Goal: Task Accomplishment & Management: Complete application form

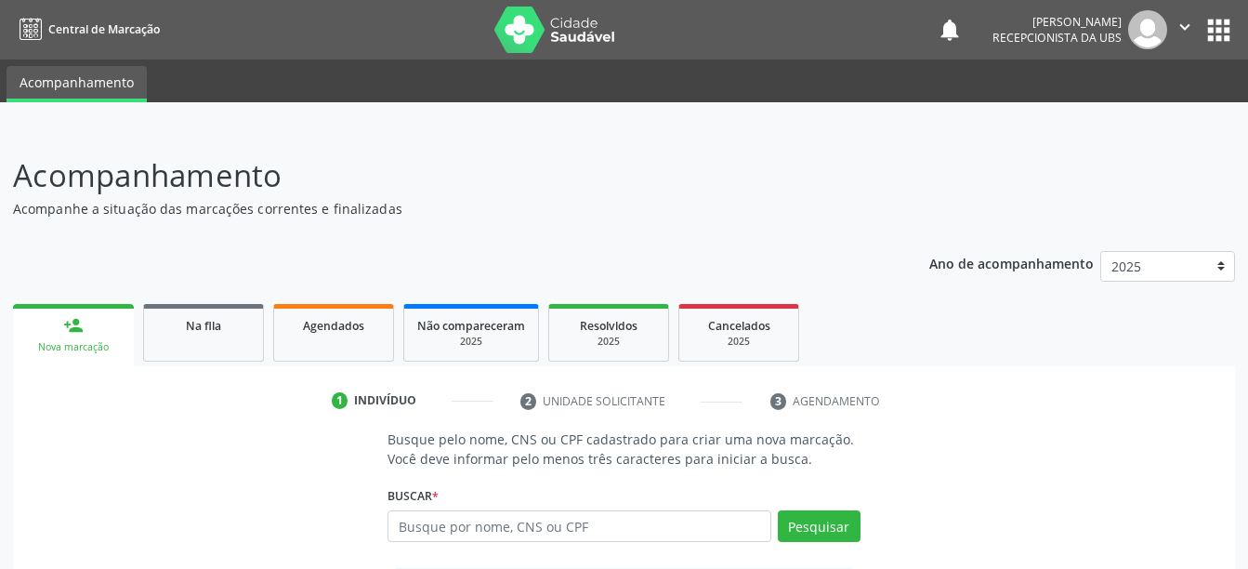
click at [1039, 156] on header "Acompanhamento Acompanhe a situação das marcações correntes e finalizadas Relat…" at bounding box center [624, 185] width 1222 height 66
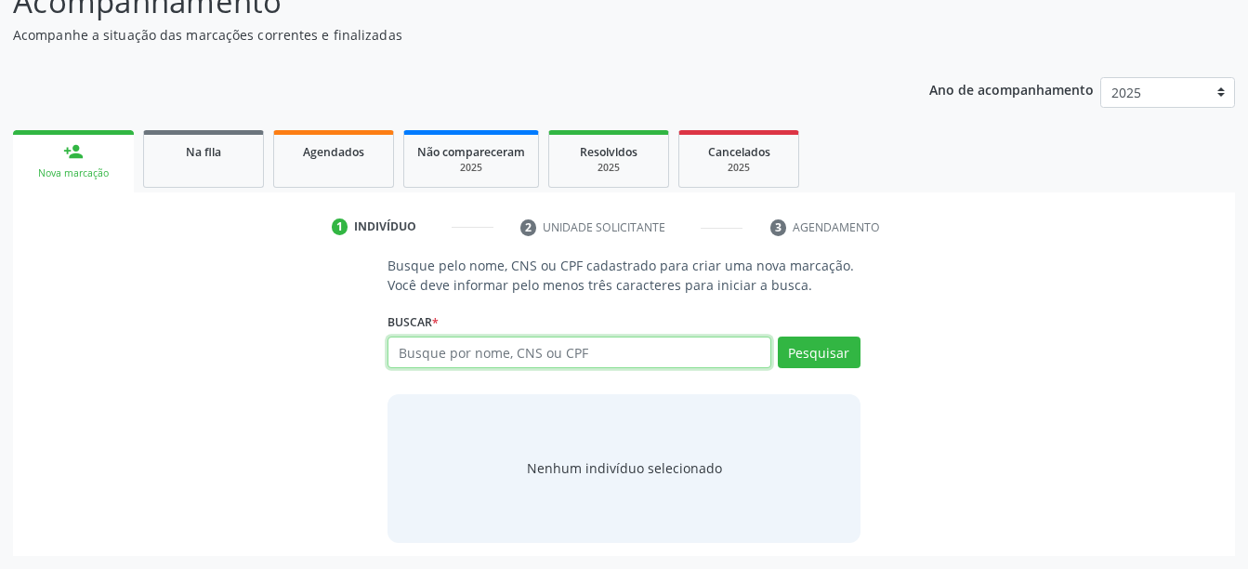
click at [705, 364] on input "text" at bounding box center [579, 352] width 383 height 32
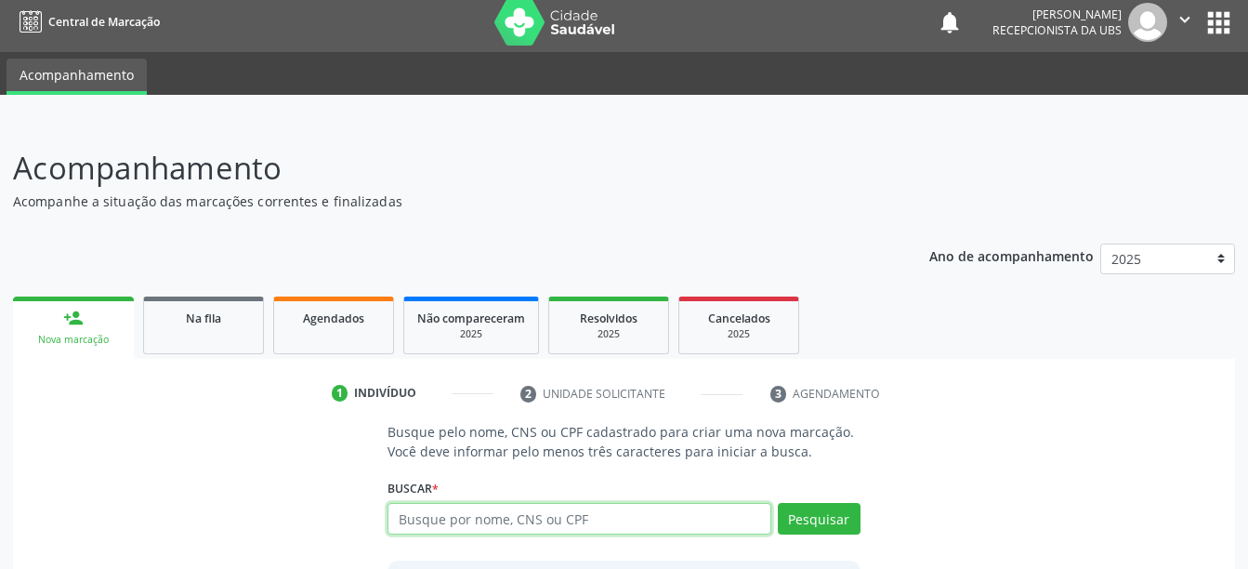
scroll to position [0, 0]
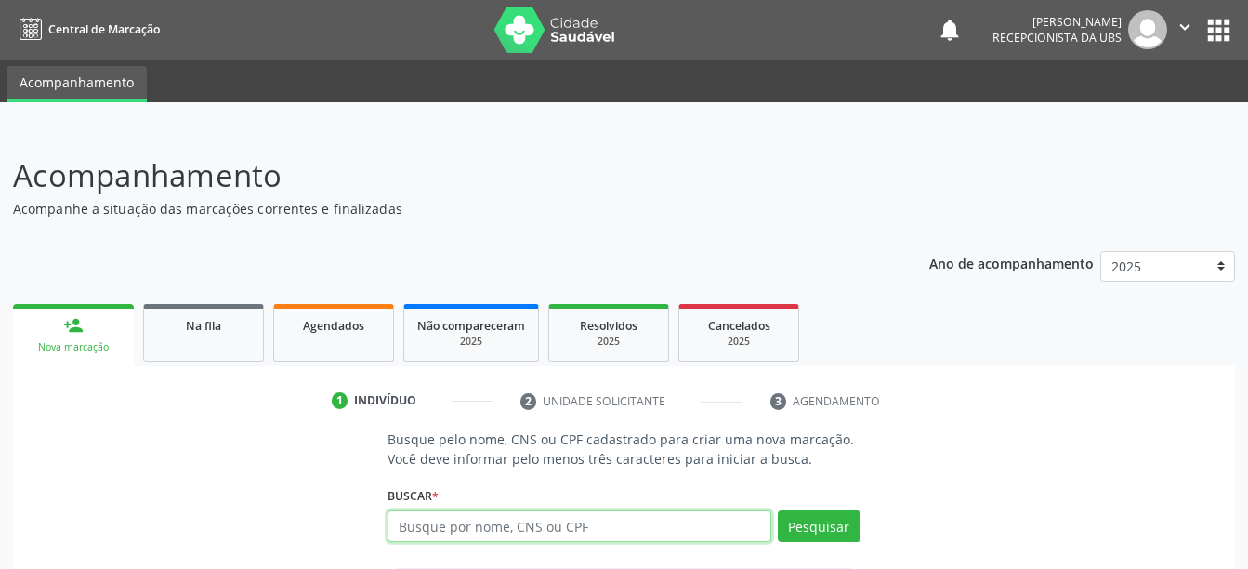
click at [698, 518] on input "text" at bounding box center [579, 526] width 383 height 32
type input "701203097108811"
click at [821, 507] on div "Buscar * Busque por nome, CNS ou CPF Nenhum resultado encontrado para: " " Não …" at bounding box center [624, 517] width 472 height 73
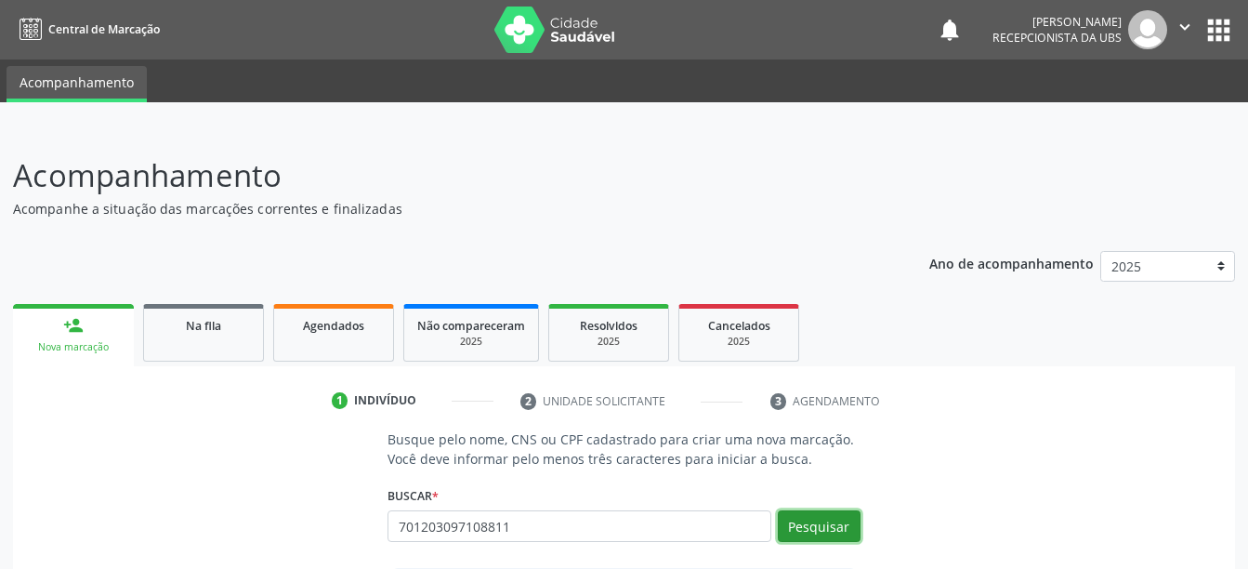
click at [821, 519] on button "Pesquisar" at bounding box center [819, 526] width 83 height 32
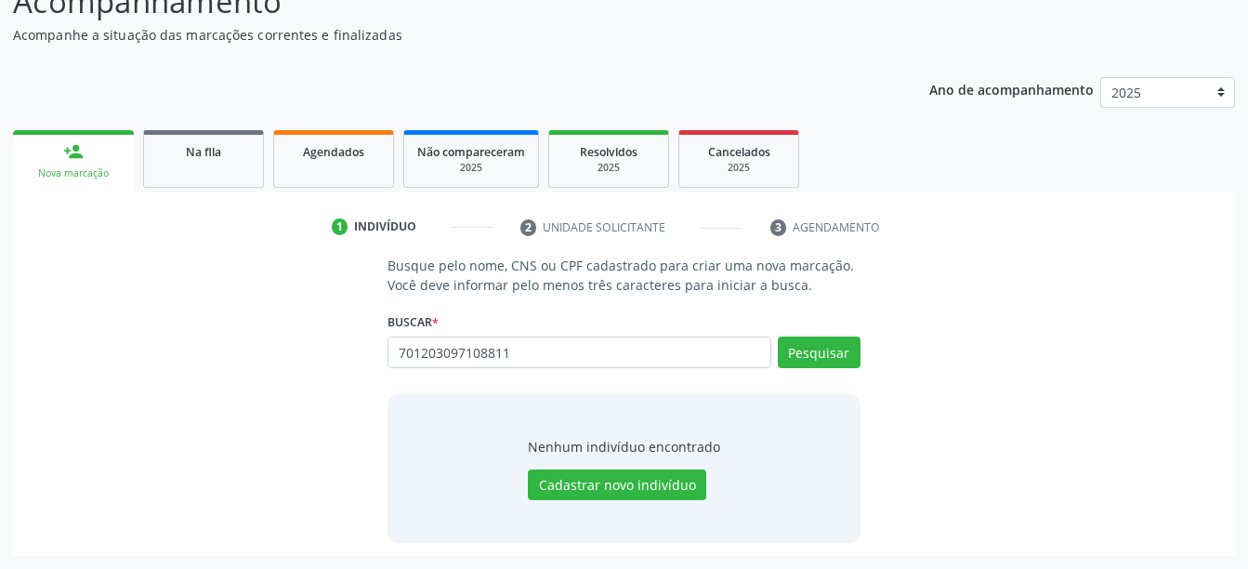
click at [834, 340] on div "701203097108811 Busque por nome, CNS ou CPF Nenhum resultado encontrado para: "…" at bounding box center [624, 358] width 472 height 45
click at [834, 340] on button "Pesquisar" at bounding box center [819, 352] width 83 height 32
type input "7"
type input "maria taciana da silva"
click at [827, 360] on button "Pesquisar" at bounding box center [819, 352] width 83 height 32
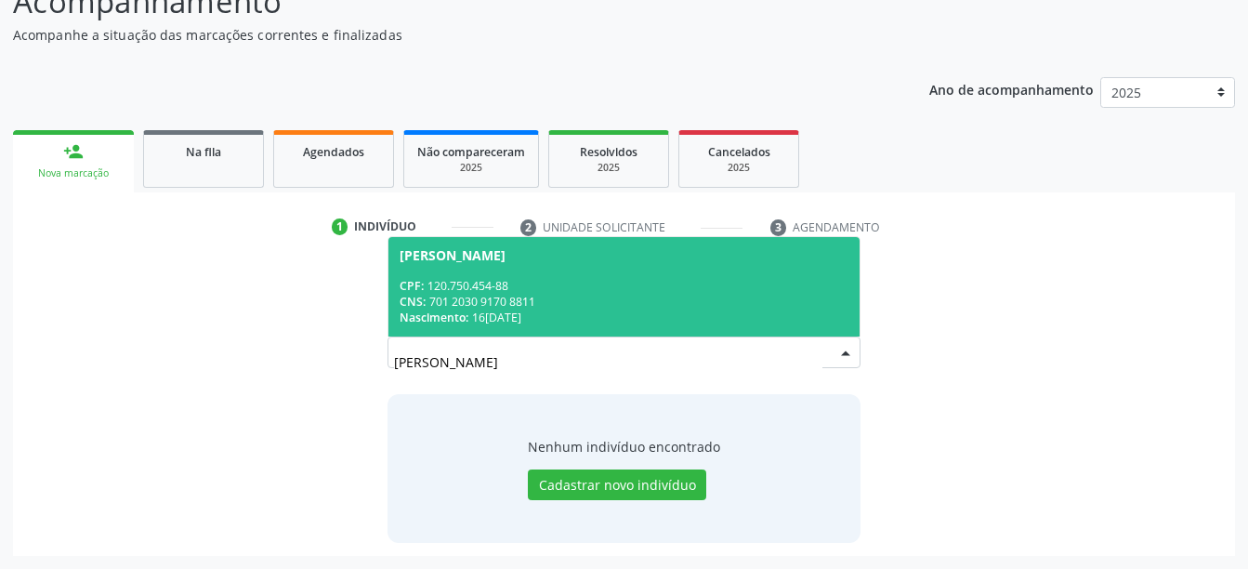
click at [669, 246] on span "Maria Taciana da Silva CPF: 120.750.454-88 CNS: 701 2030 9170 8811 Nascimento: …" at bounding box center [624, 286] width 470 height 99
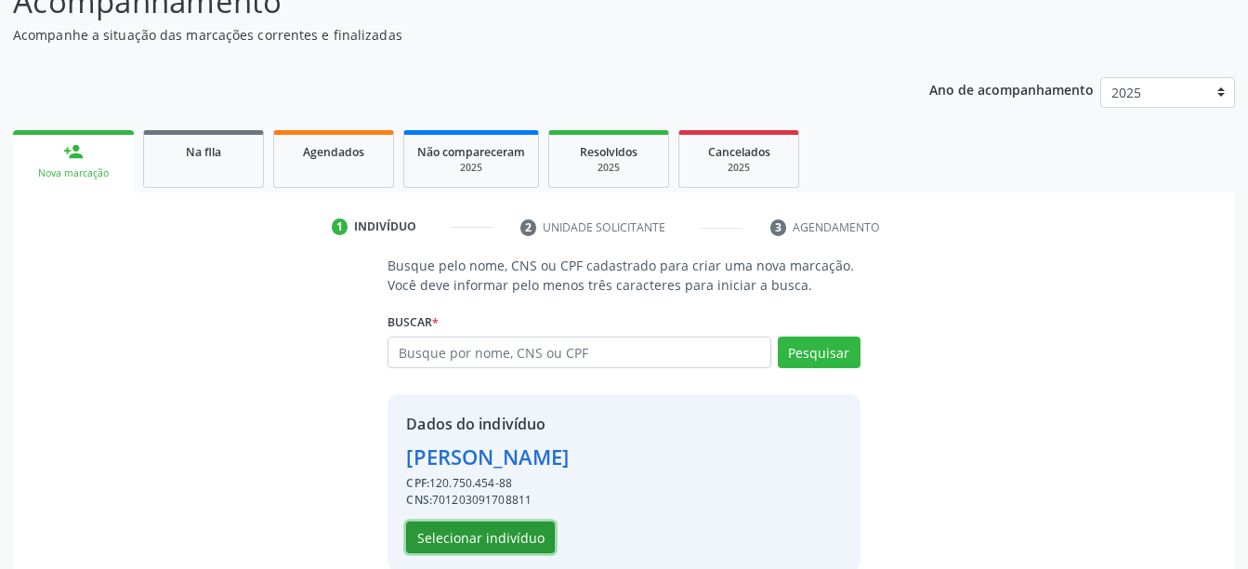
click at [510, 541] on button "Selecionar indivíduo" at bounding box center [480, 537] width 149 height 32
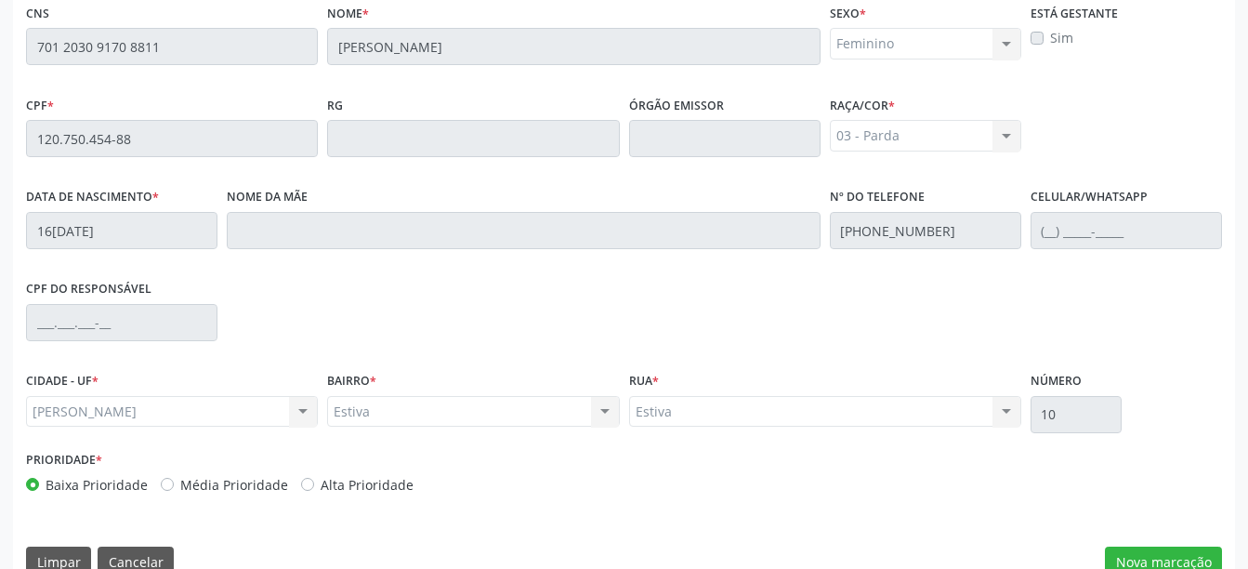
scroll to position [519, 0]
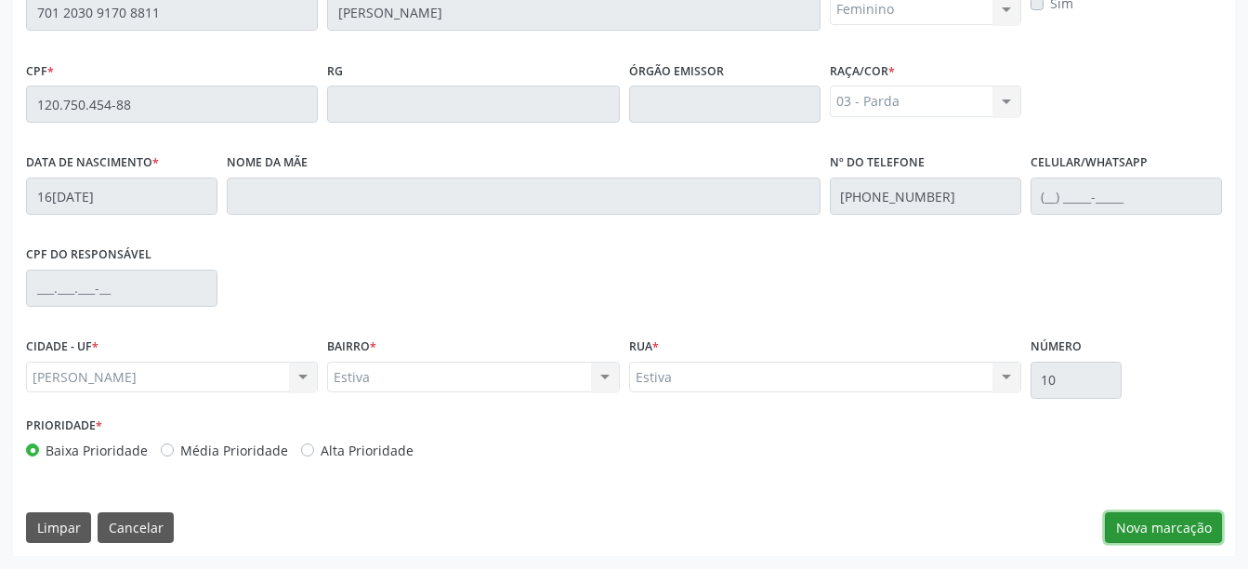
click at [1174, 521] on button "Nova marcação" at bounding box center [1163, 528] width 117 height 32
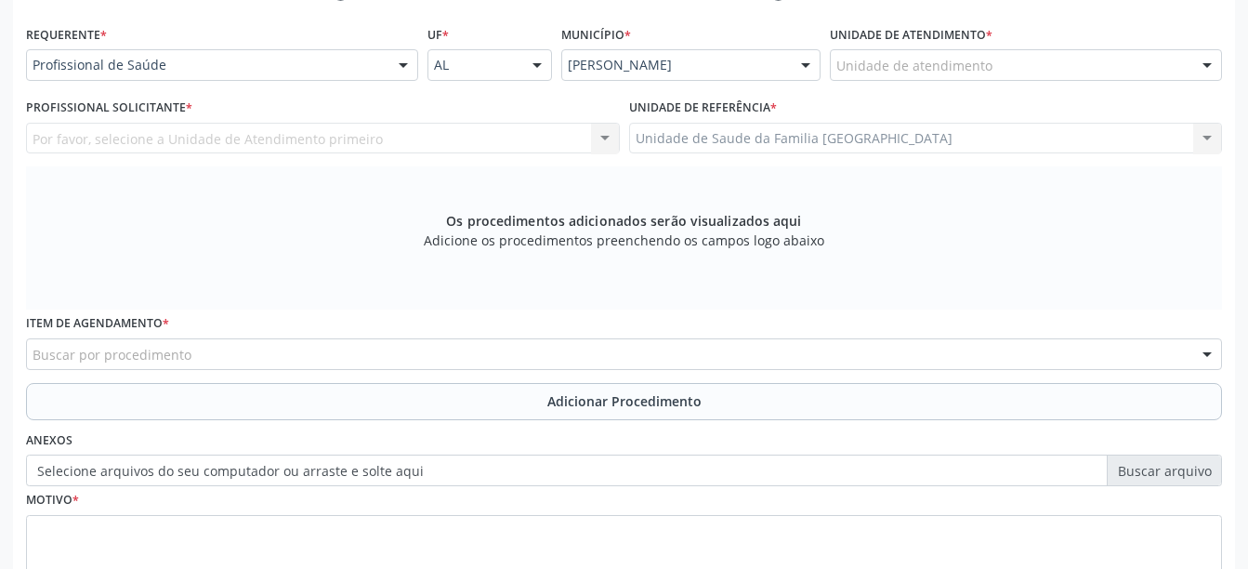
scroll to position [407, 0]
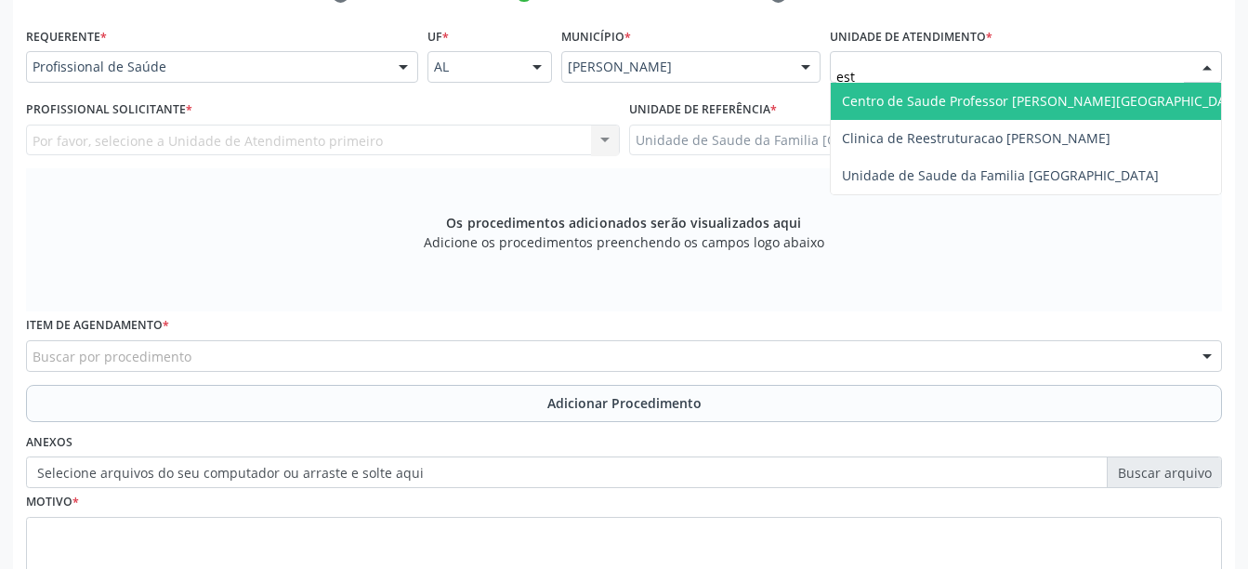
type input "esti"
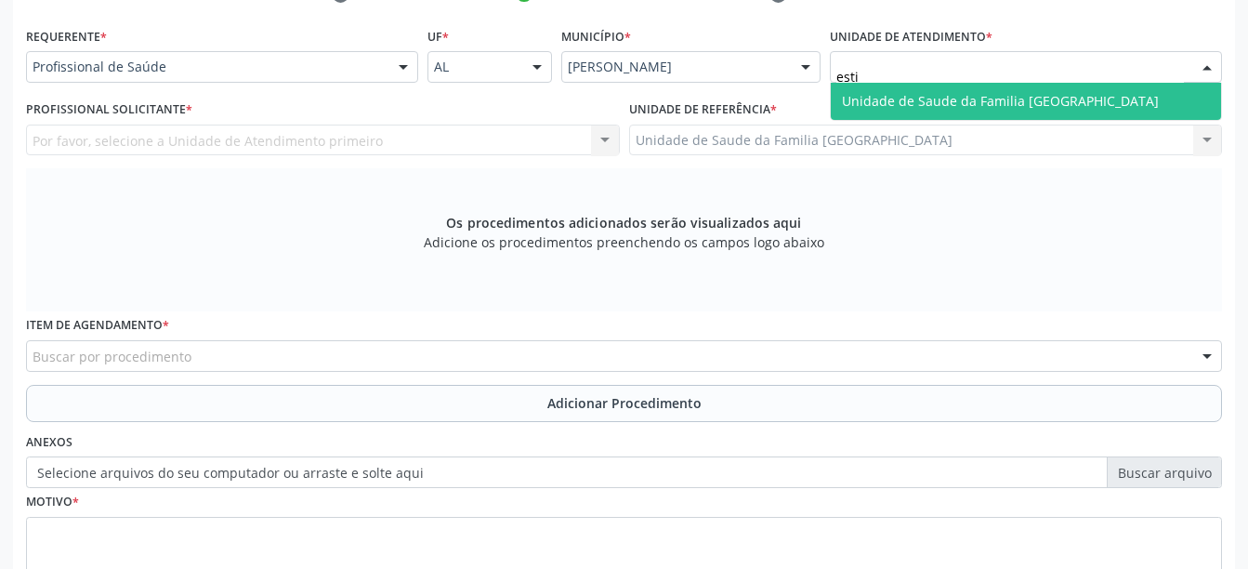
click at [872, 108] on span "Unidade de Saude da Familia [GEOGRAPHIC_DATA]" at bounding box center [1000, 101] width 317 height 18
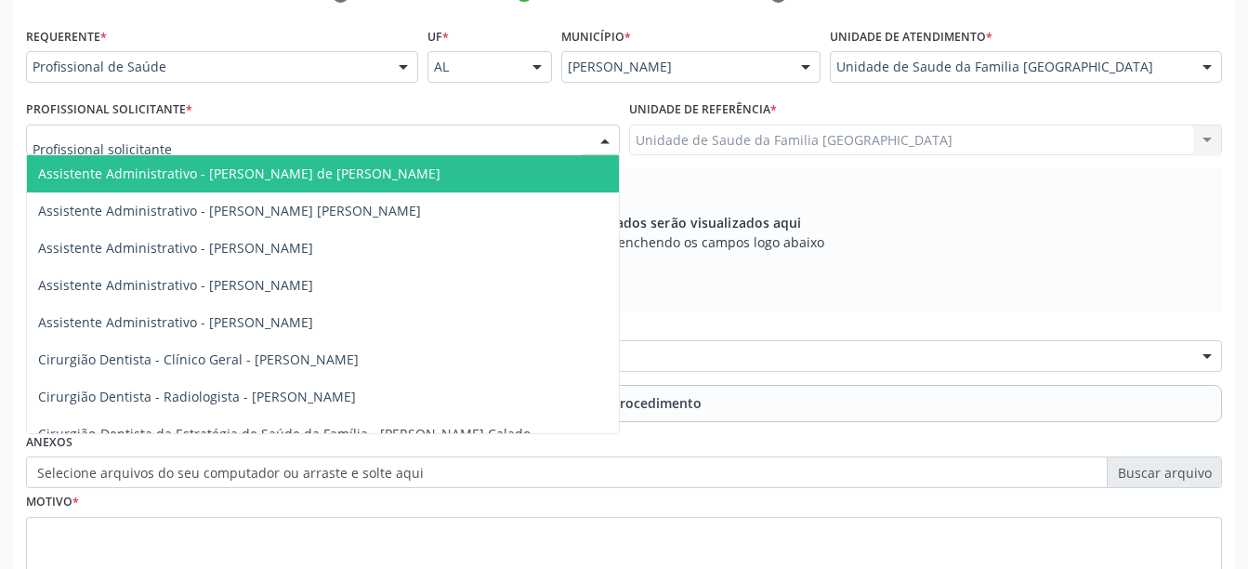
click at [546, 135] on div at bounding box center [323, 141] width 594 height 32
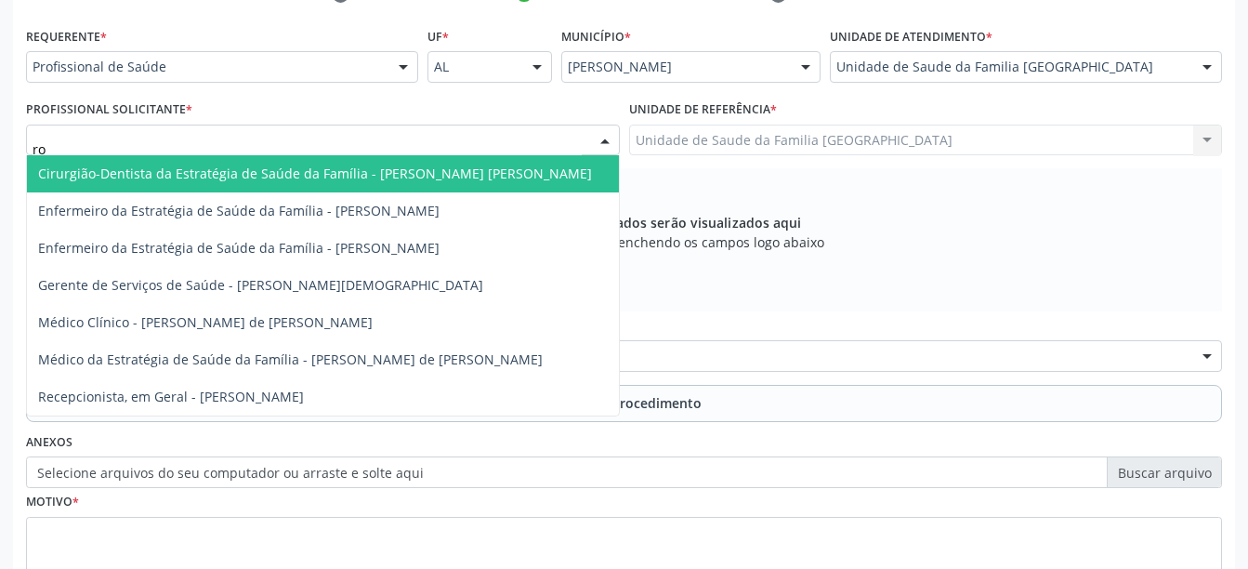
type input "rod"
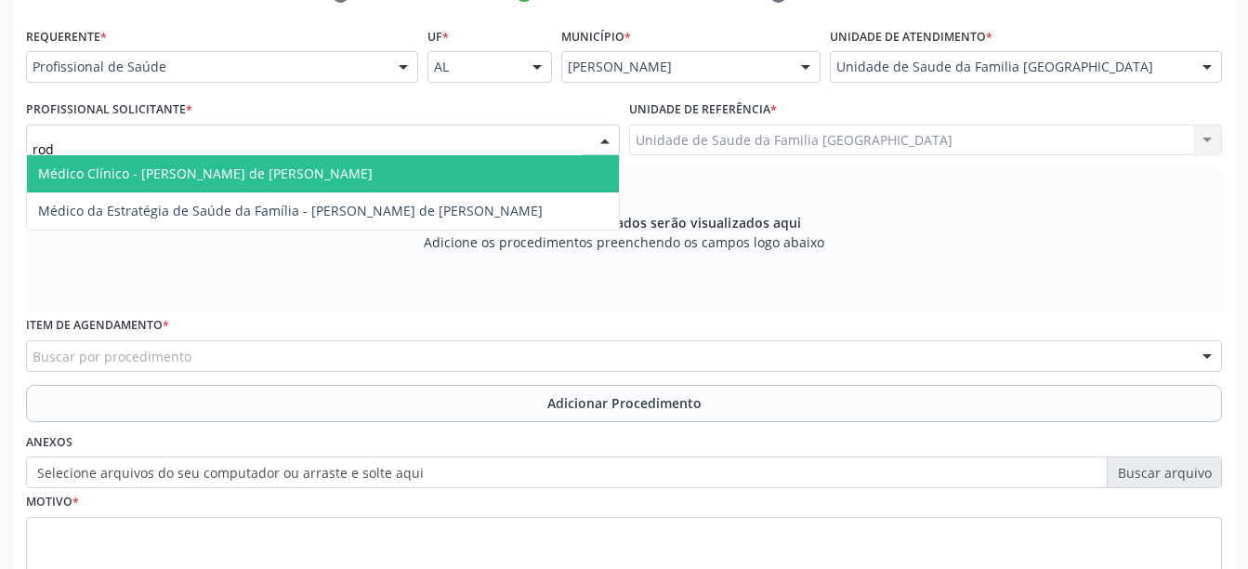
click at [536, 168] on span "Médico Clínico - Rodrigo Santana de Luna Batista" at bounding box center [323, 173] width 592 height 37
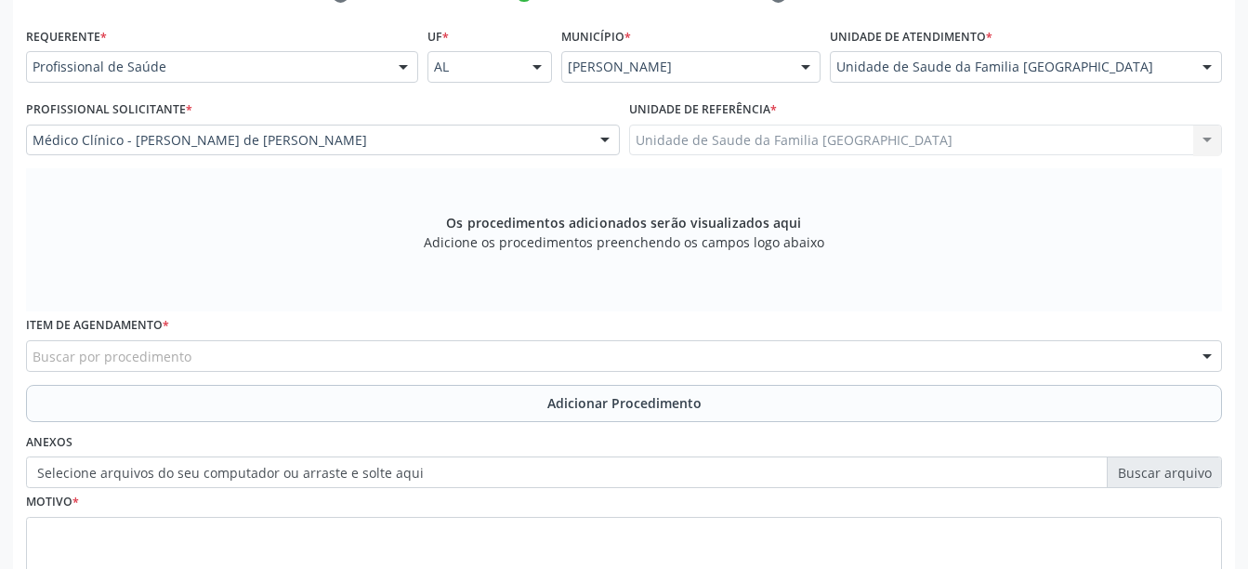
click at [550, 316] on div "Item de agendamento * Buscar por procedimento 0304070076 - .Quimioterapia de Le…" at bounding box center [624, 340] width 1196 height 59
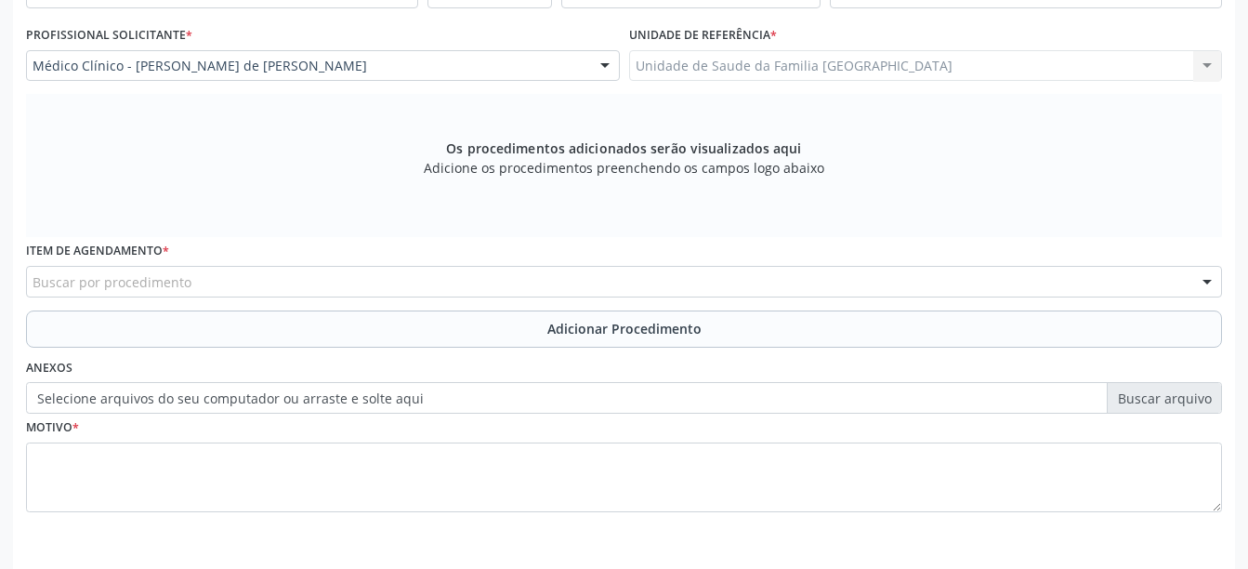
scroll to position [519, 0]
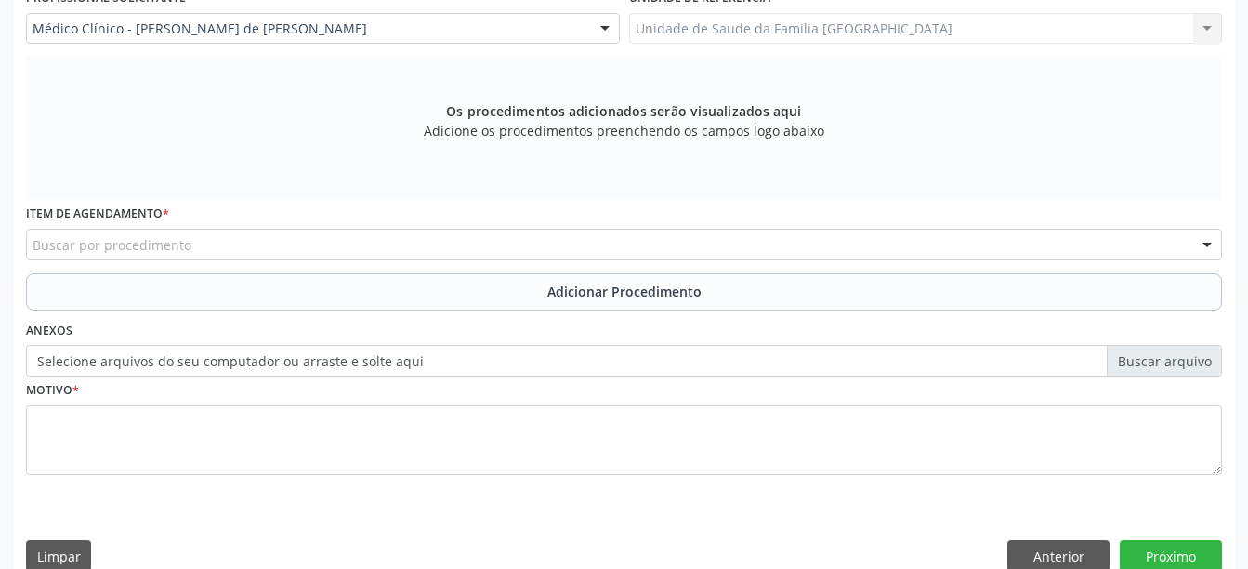
click at [463, 240] on div "Buscar por procedimento" at bounding box center [624, 245] width 1196 height 32
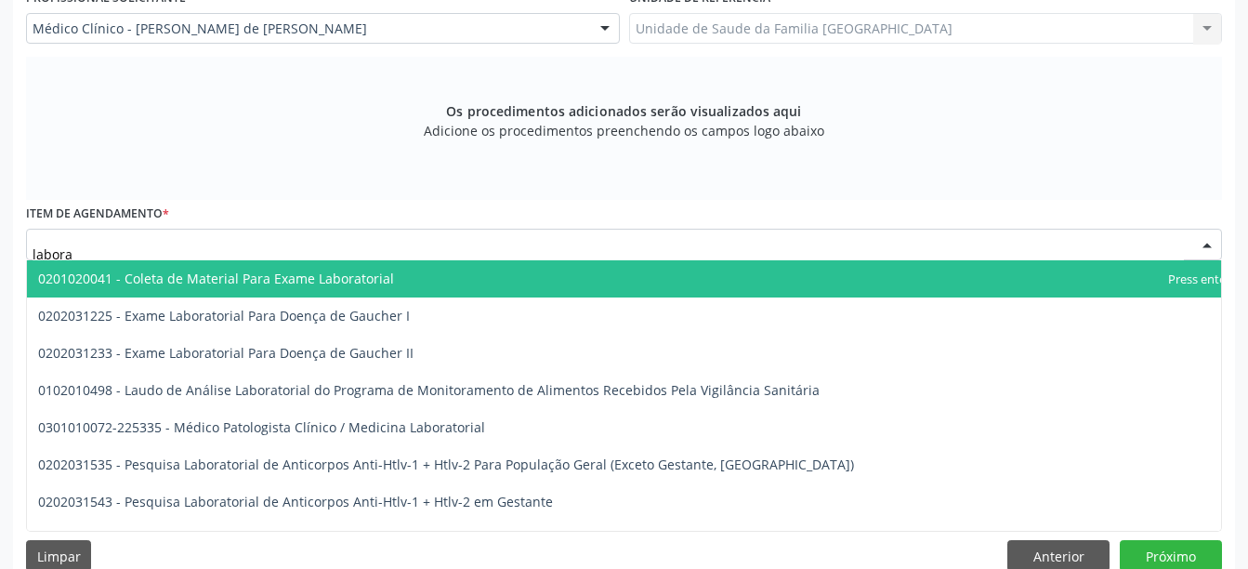
scroll to position [0, 0]
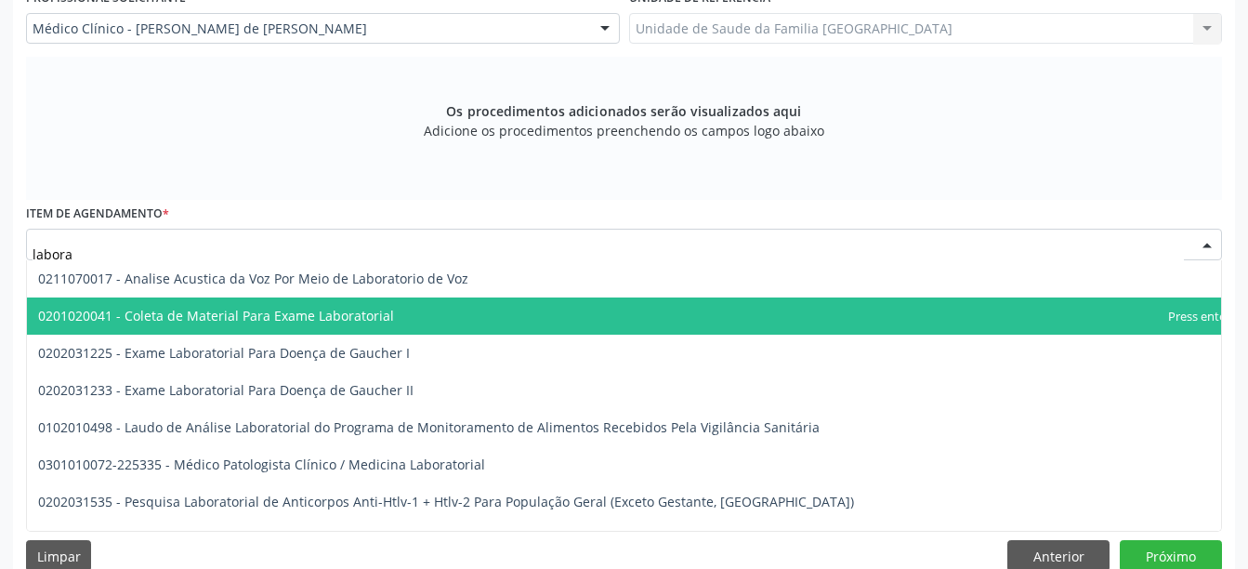
click at [989, 317] on span "0201020041 - Coleta de Material Para Exame Laboratorial" at bounding box center [659, 315] width 1264 height 37
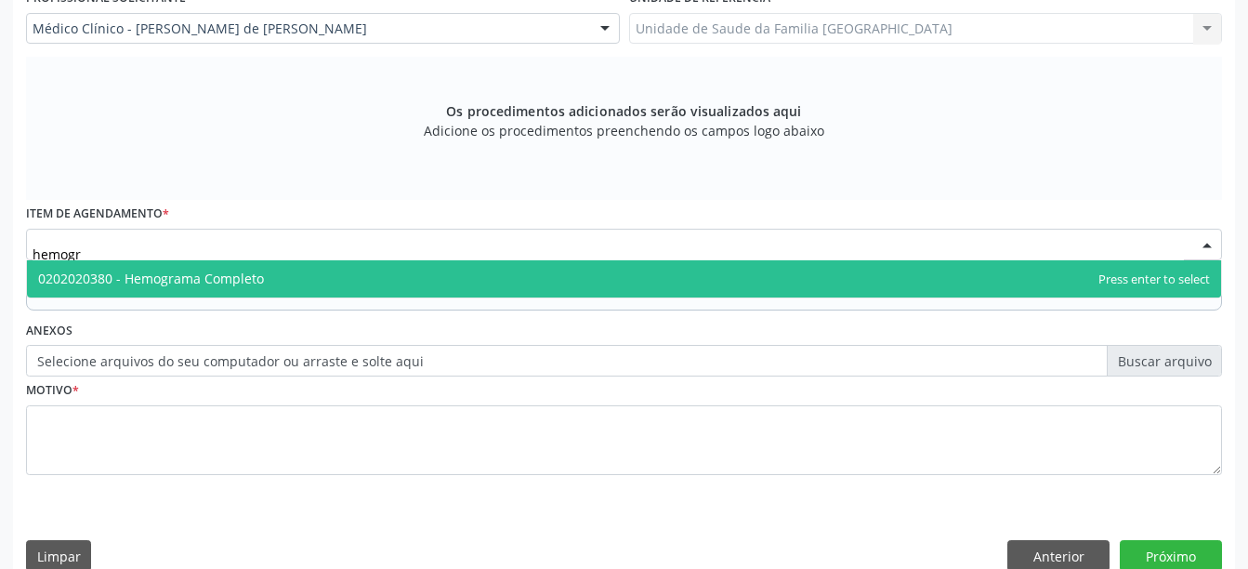
type input "hemogra"
click at [922, 278] on span "0202020380 - Hemograma Completo" at bounding box center [624, 278] width 1194 height 37
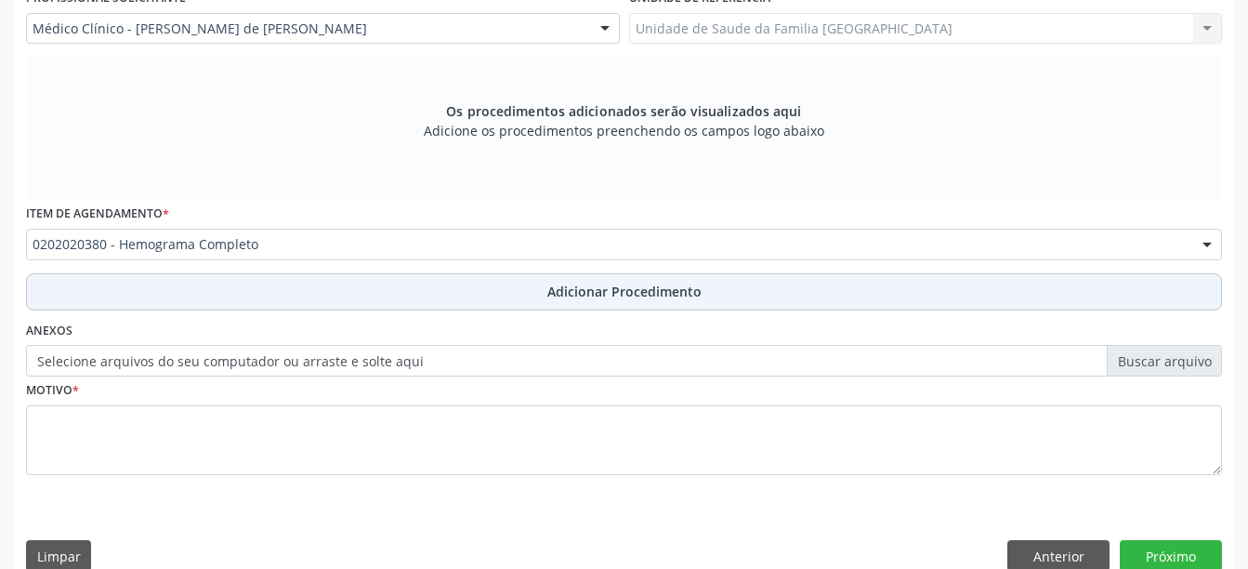
click at [882, 297] on button "Adicionar Procedimento" at bounding box center [624, 291] width 1196 height 37
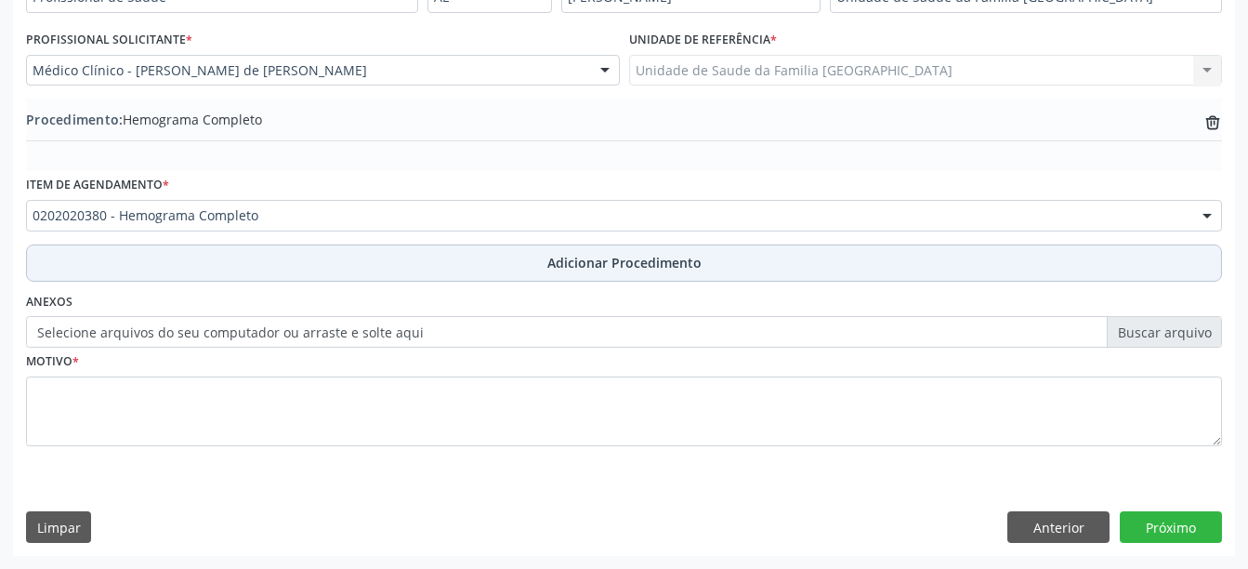
scroll to position [477, 0]
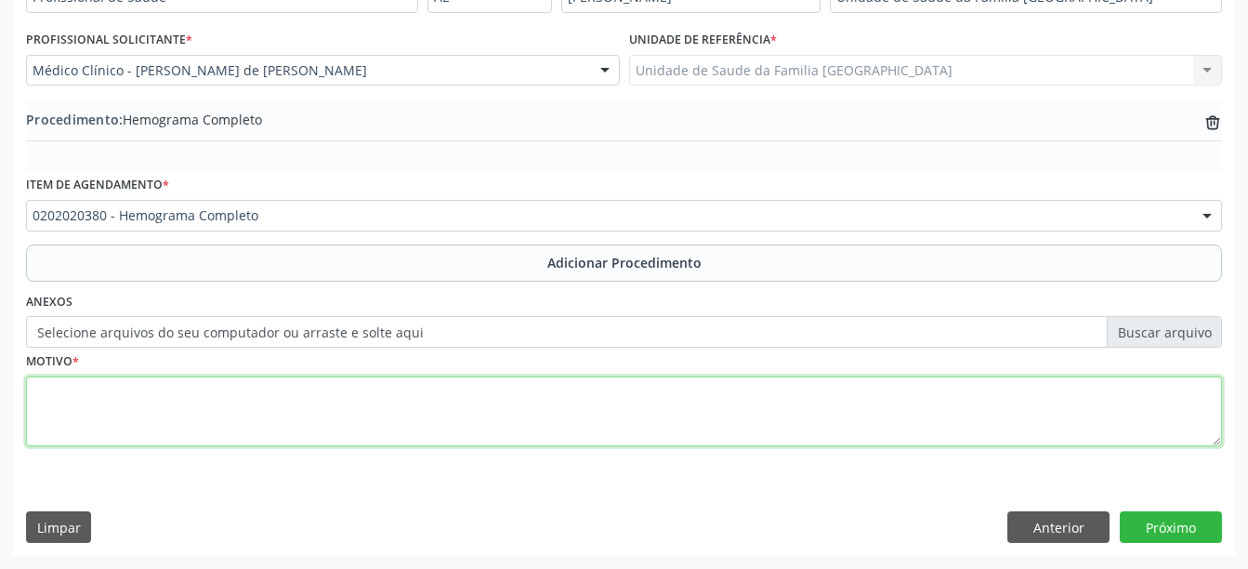
click at [749, 395] on textarea at bounding box center [624, 411] width 1196 height 71
type textarea "exames laboratoriais"
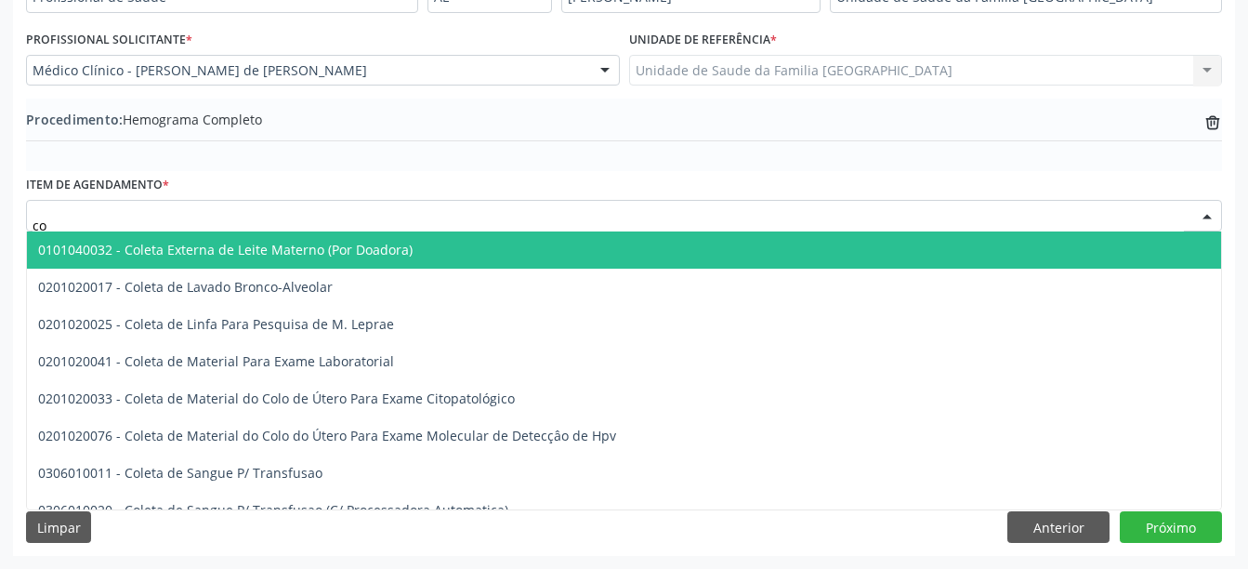
type input "c"
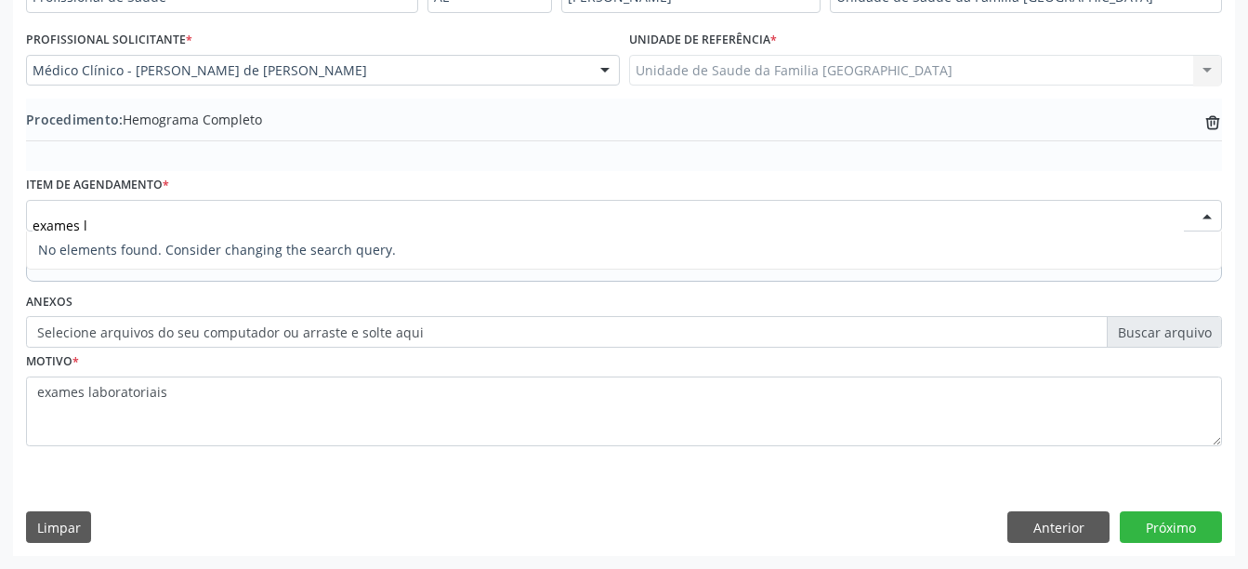
type input "exames"
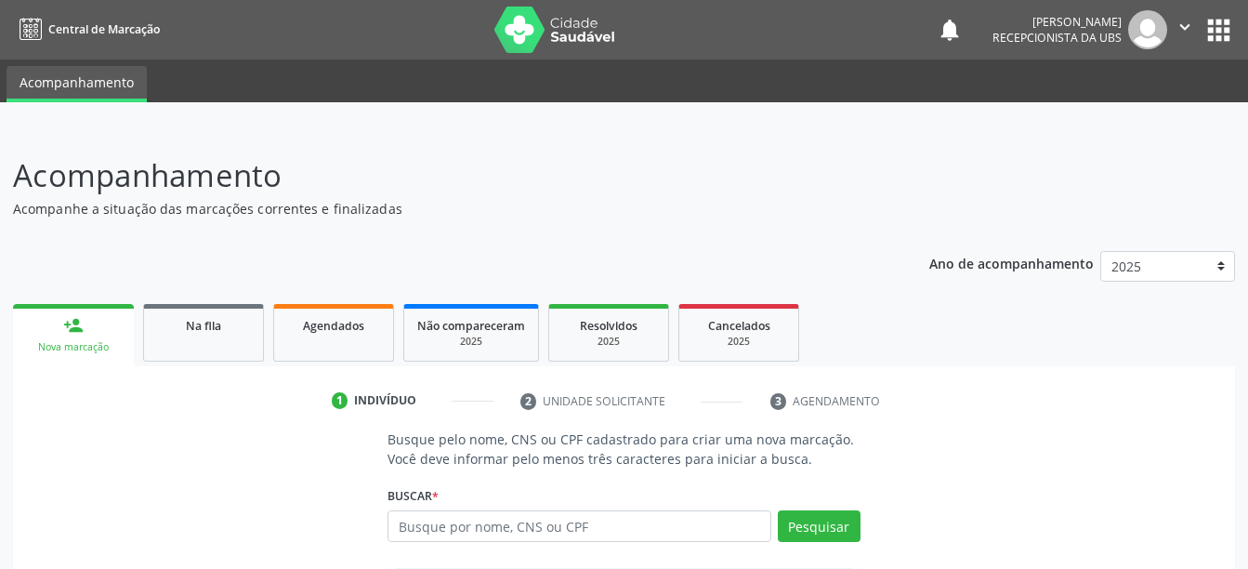
click at [510, 511] on input "text" at bounding box center [579, 526] width 383 height 32
type input "704106814317350"
click at [813, 534] on button "Pesquisar" at bounding box center [819, 526] width 83 height 32
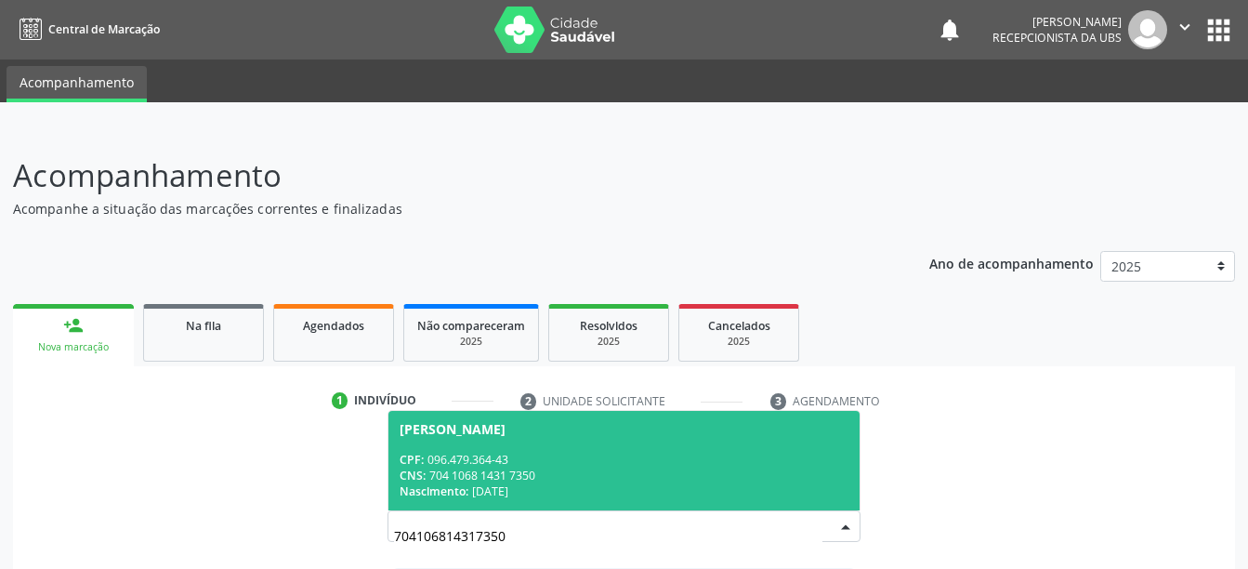
click at [723, 456] on div "CPF: 096.479.364-43" at bounding box center [624, 460] width 448 height 16
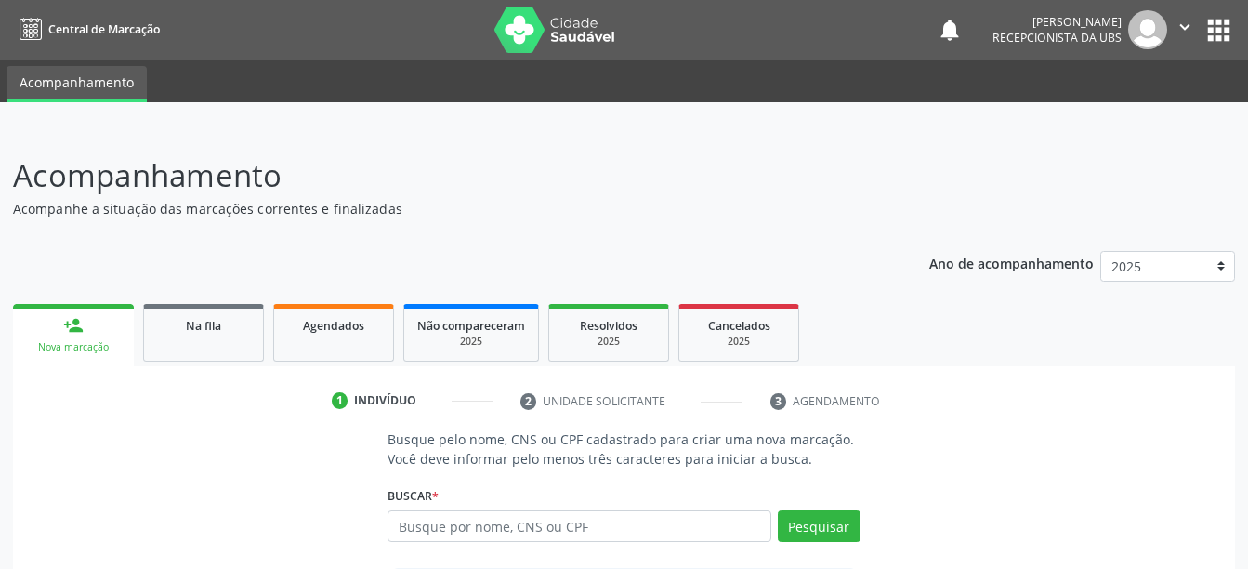
scroll to position [203, 0]
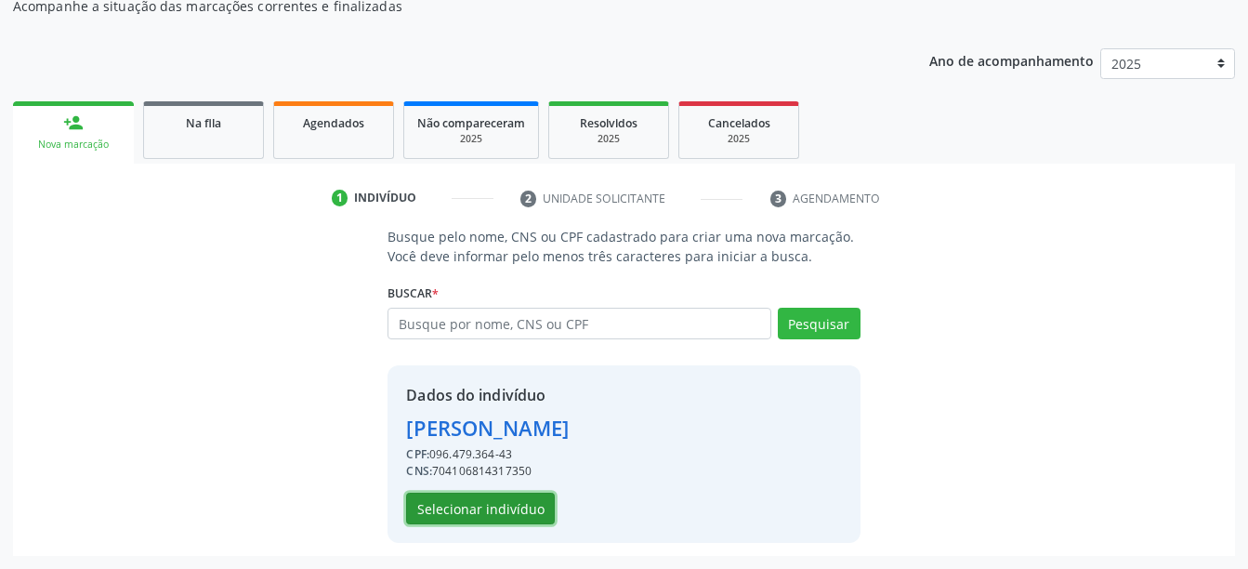
click at [542, 503] on button "Selecionar indivíduo" at bounding box center [480, 509] width 149 height 32
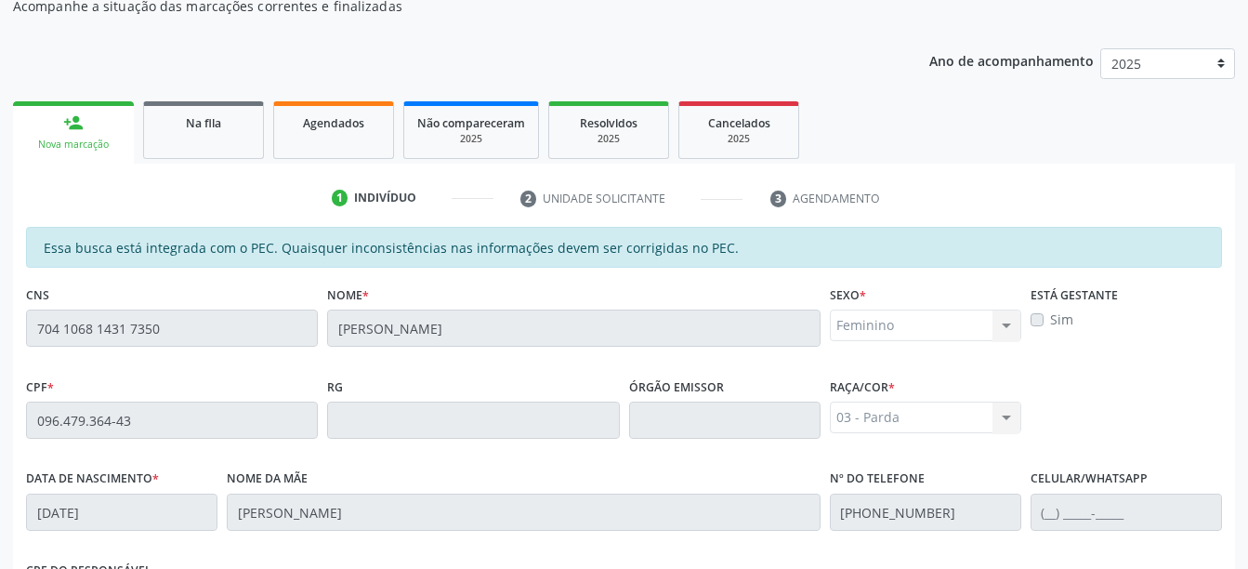
scroll to position [519, 0]
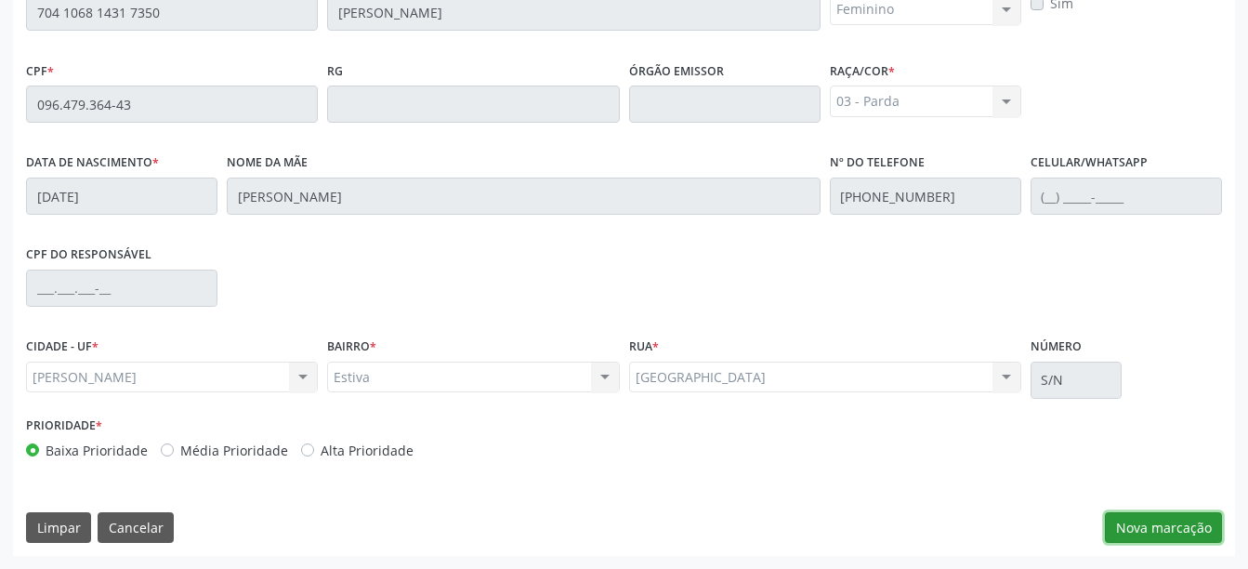
click at [1153, 526] on button "Nova marcação" at bounding box center [1163, 528] width 117 height 32
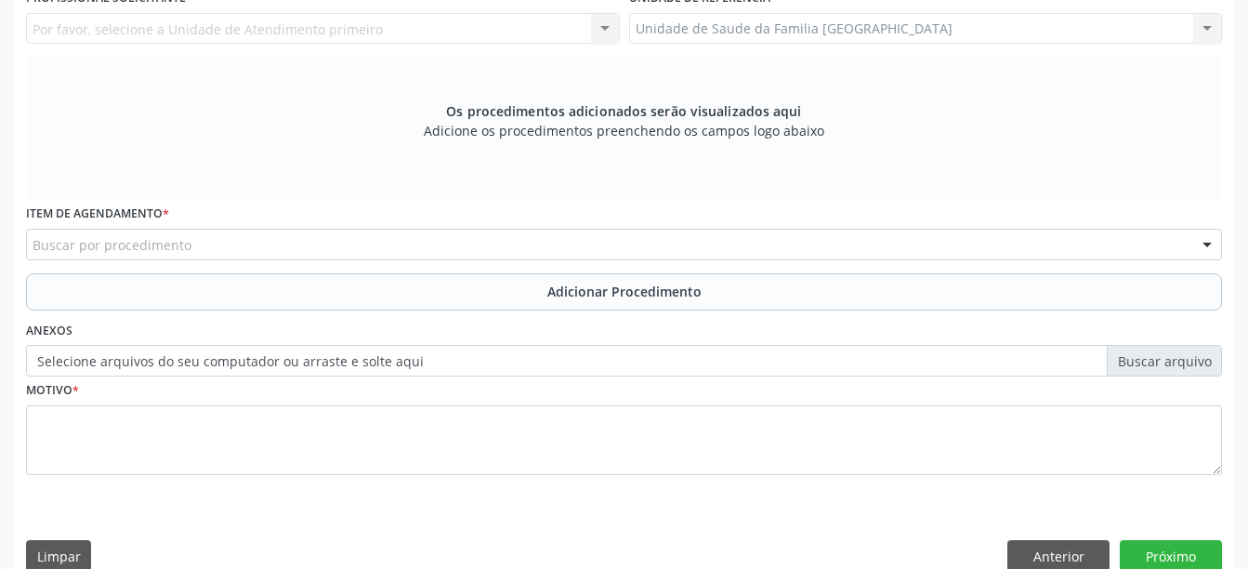
click at [1060, 34] on div "Unidade de Saude da Familia Rua da Estiva Unidade de Saude da Familia Rua da Es…" at bounding box center [926, 29] width 594 height 32
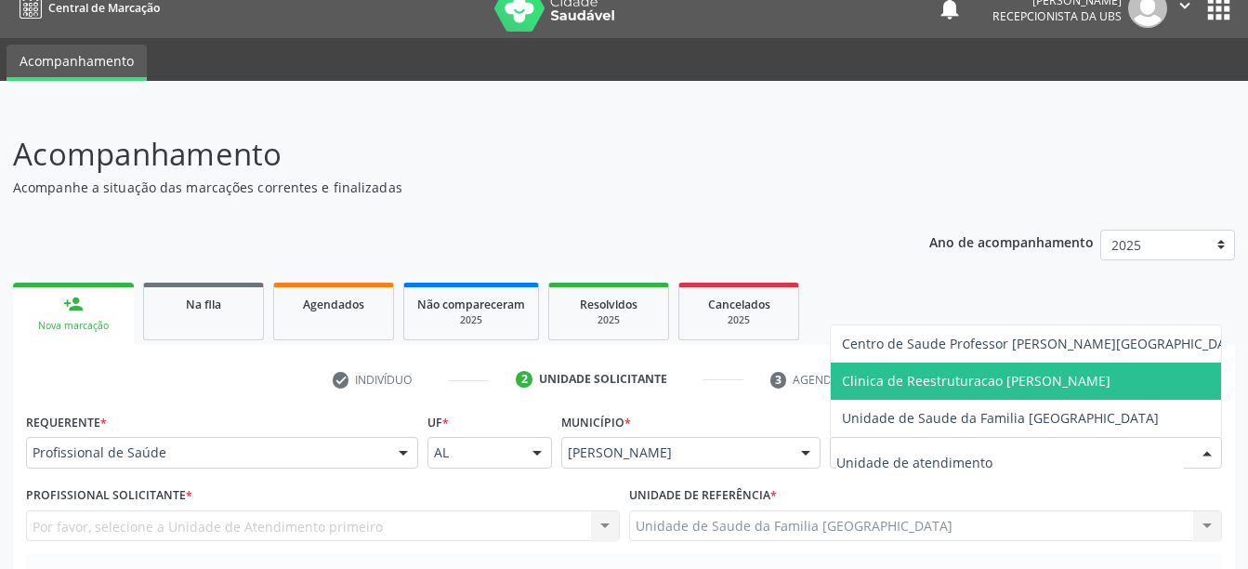
click at [434, 519] on div "Por favor, selecione a Unidade de Atendimento primeiro Nenhum resultado encontr…" at bounding box center [323, 526] width 594 height 32
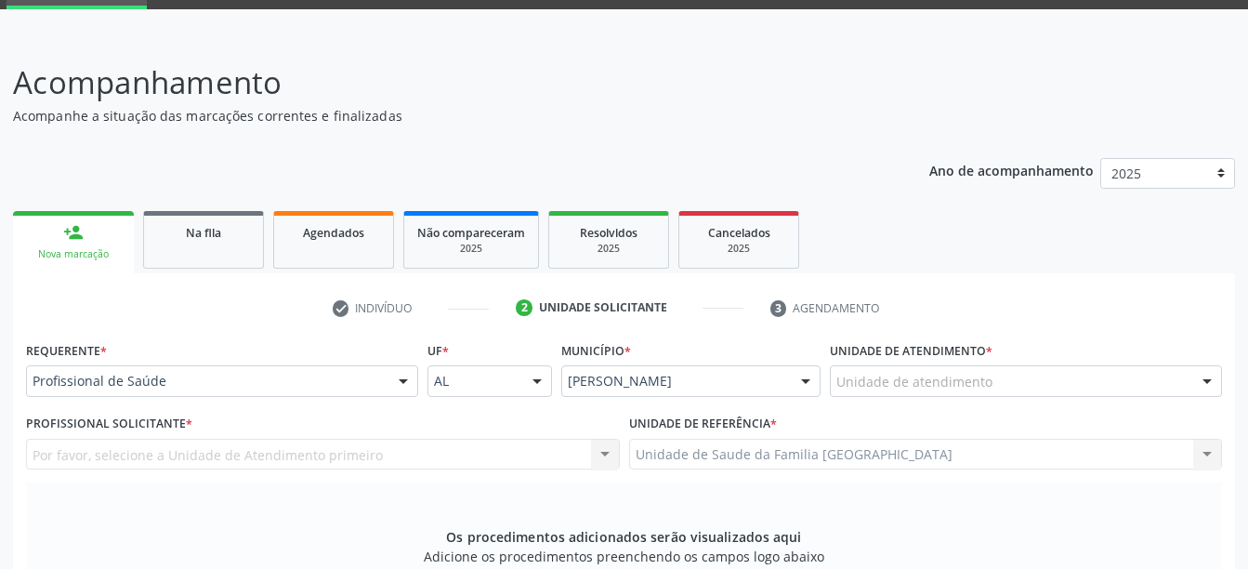
scroll to position [96, 0]
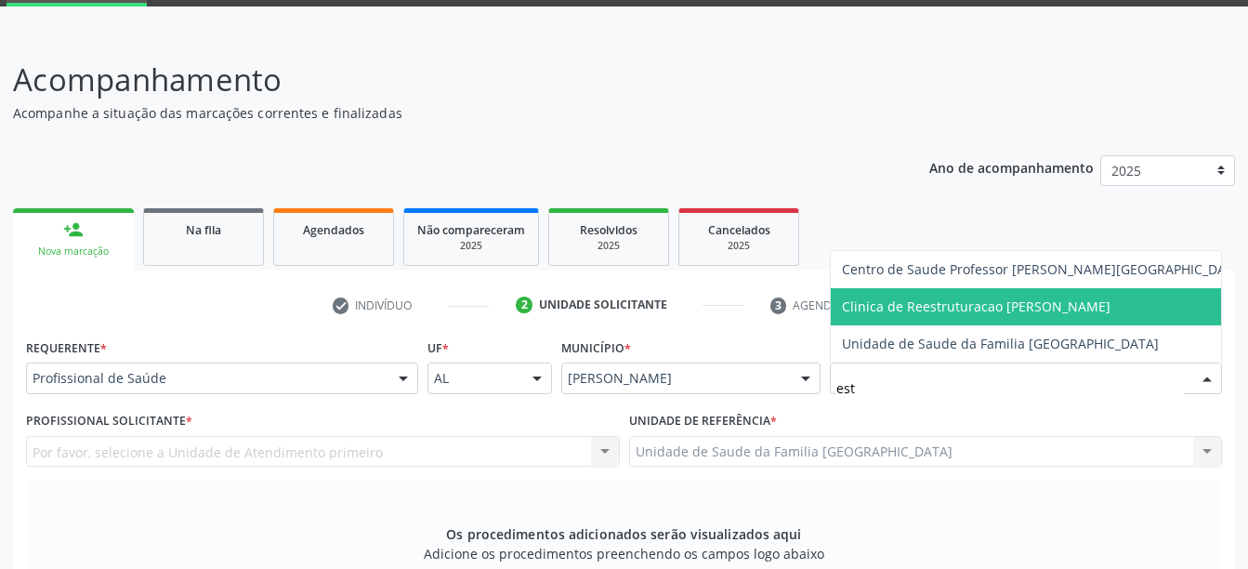
type input "esta"
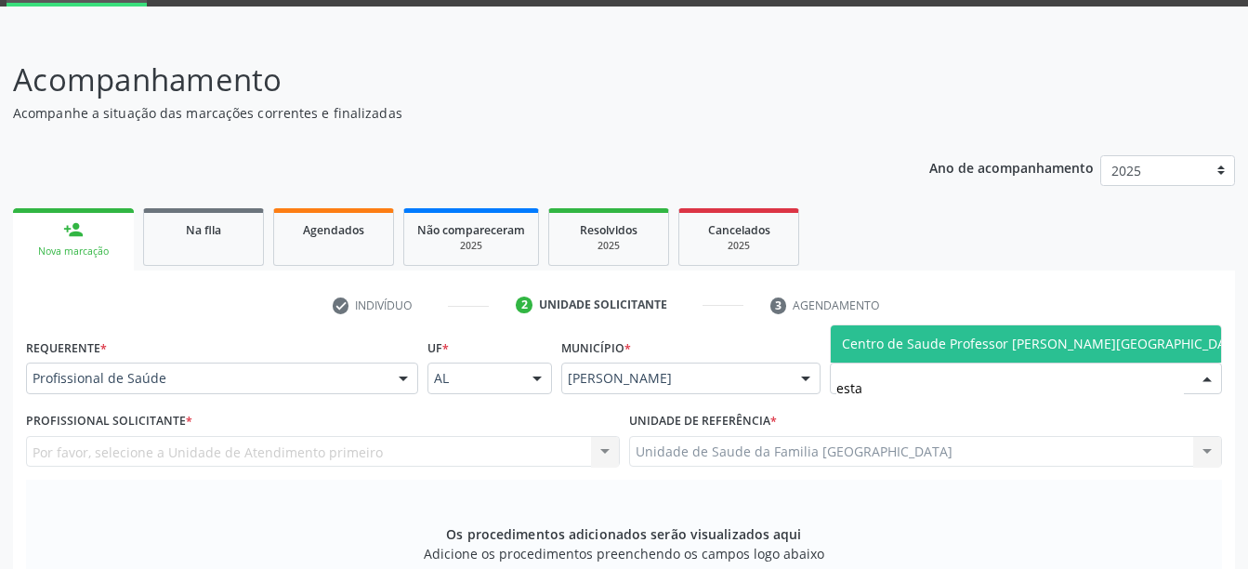
click at [891, 339] on span "Centro de Saude Professor [PERSON_NAME][GEOGRAPHIC_DATA]" at bounding box center [1044, 344] width 404 height 18
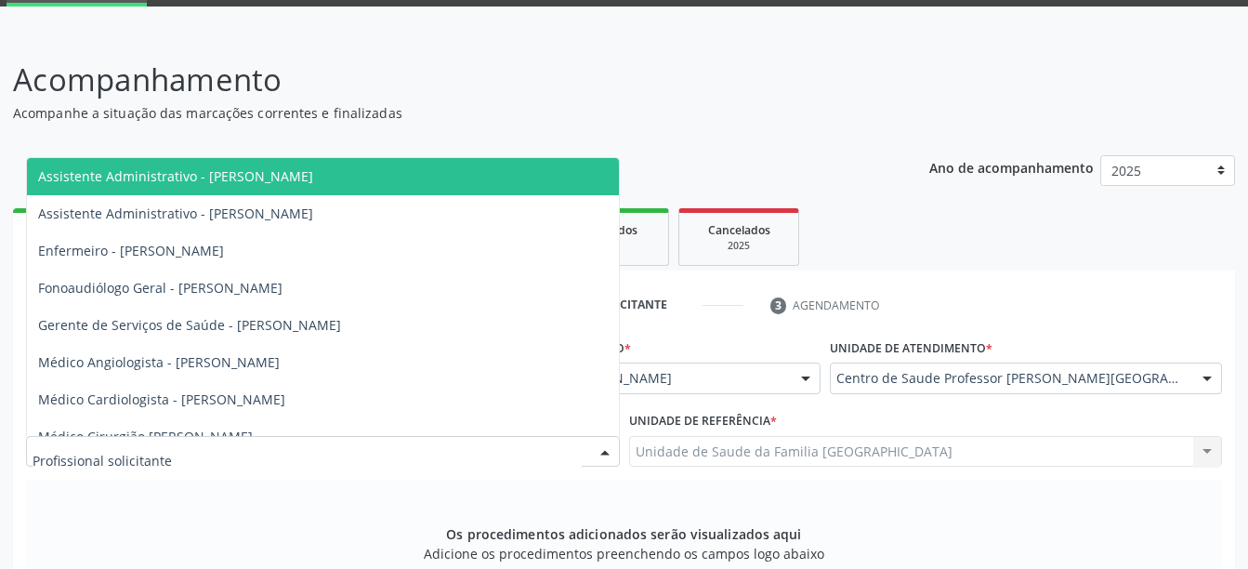
click at [354, 457] on div at bounding box center [323, 452] width 594 height 32
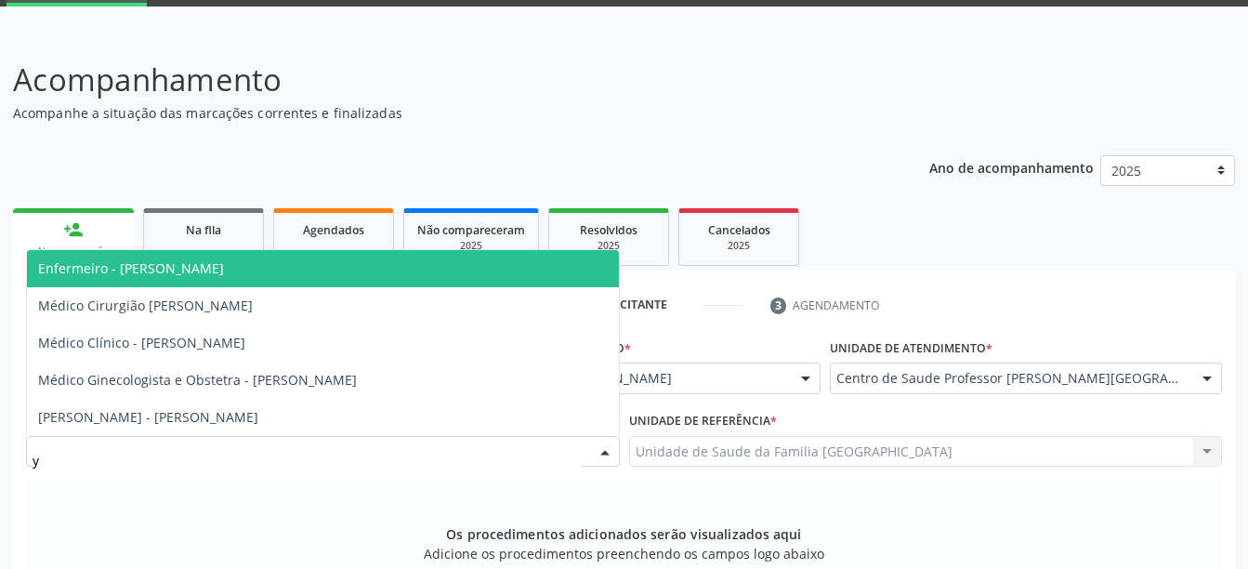
type input "yr"
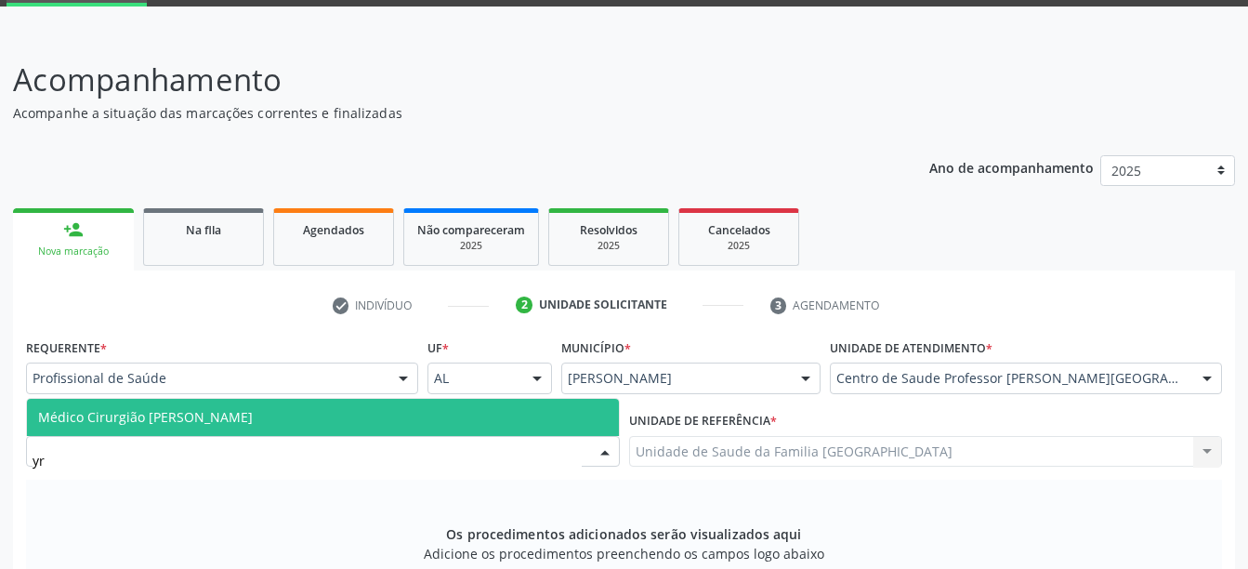
click at [360, 426] on span "Médico Cirurgião Geral - Jose Yroldo de Leite Lima" at bounding box center [323, 417] width 592 height 37
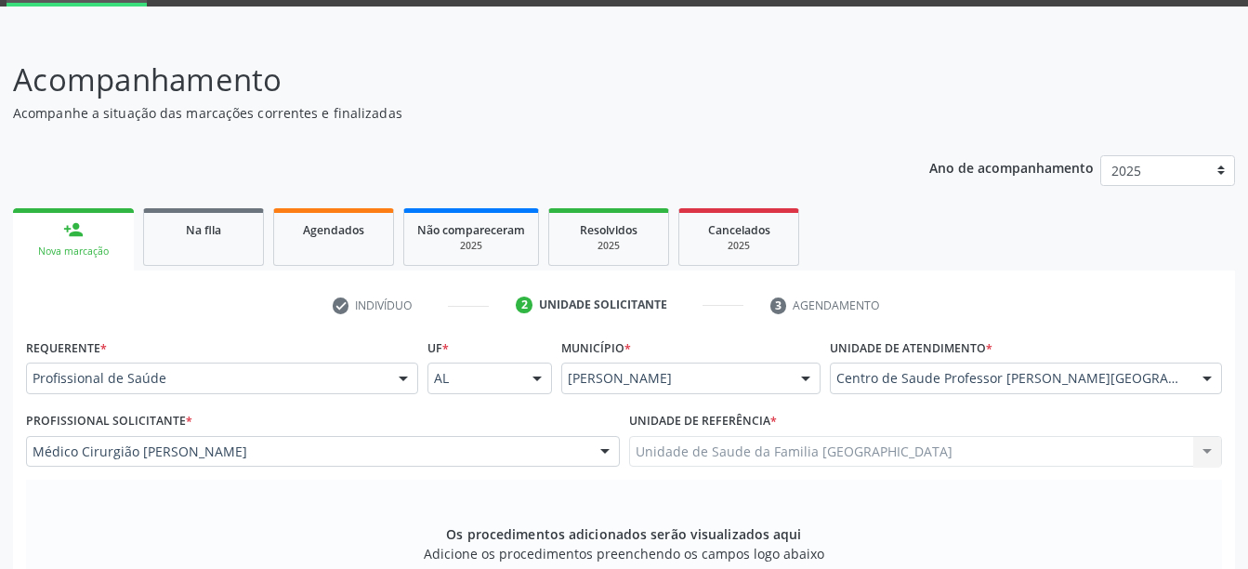
click at [791, 519] on div "Os procedimentos adicionados serão visualizados aqui Adicione os procedimentos …" at bounding box center [624, 551] width 1196 height 143
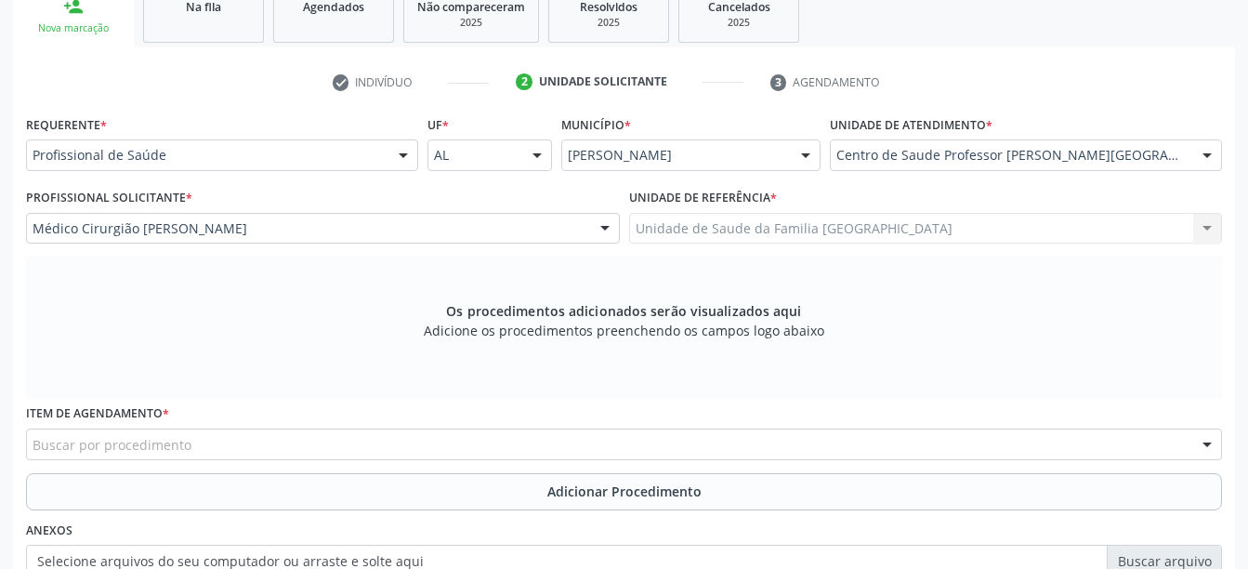
scroll to position [356, 0]
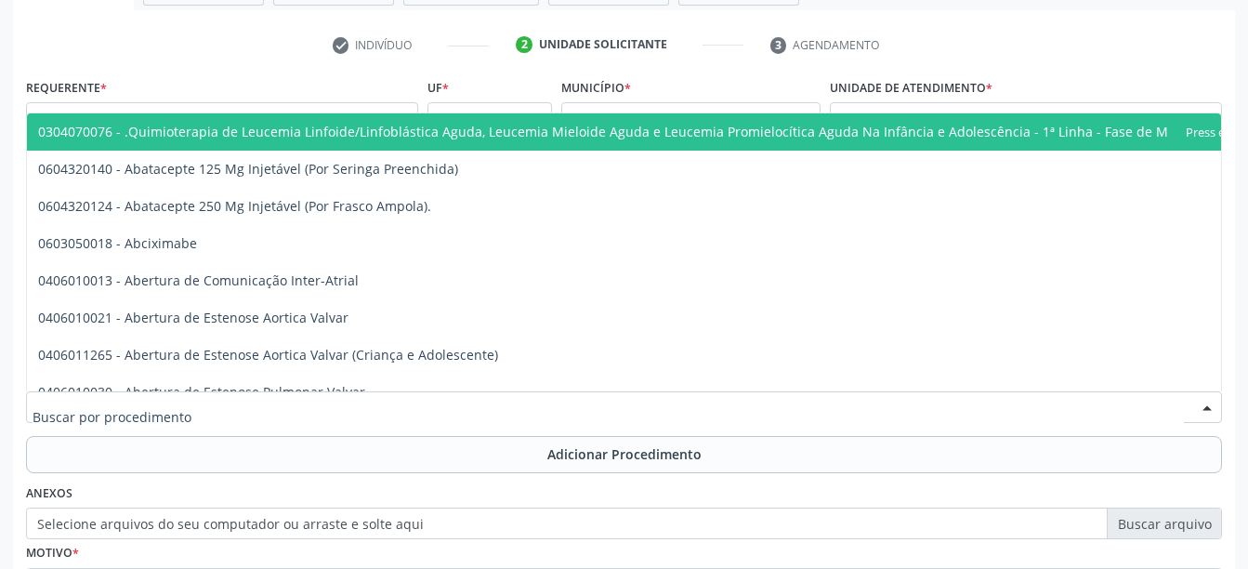
click at [707, 393] on div at bounding box center [624, 407] width 1196 height 32
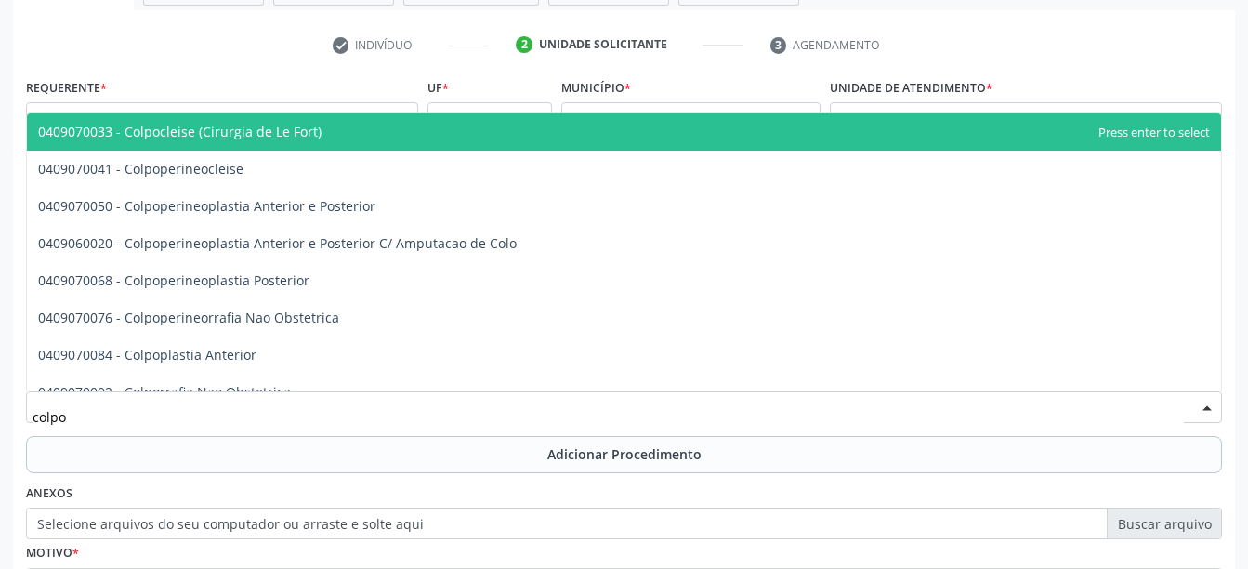
type input "colpos"
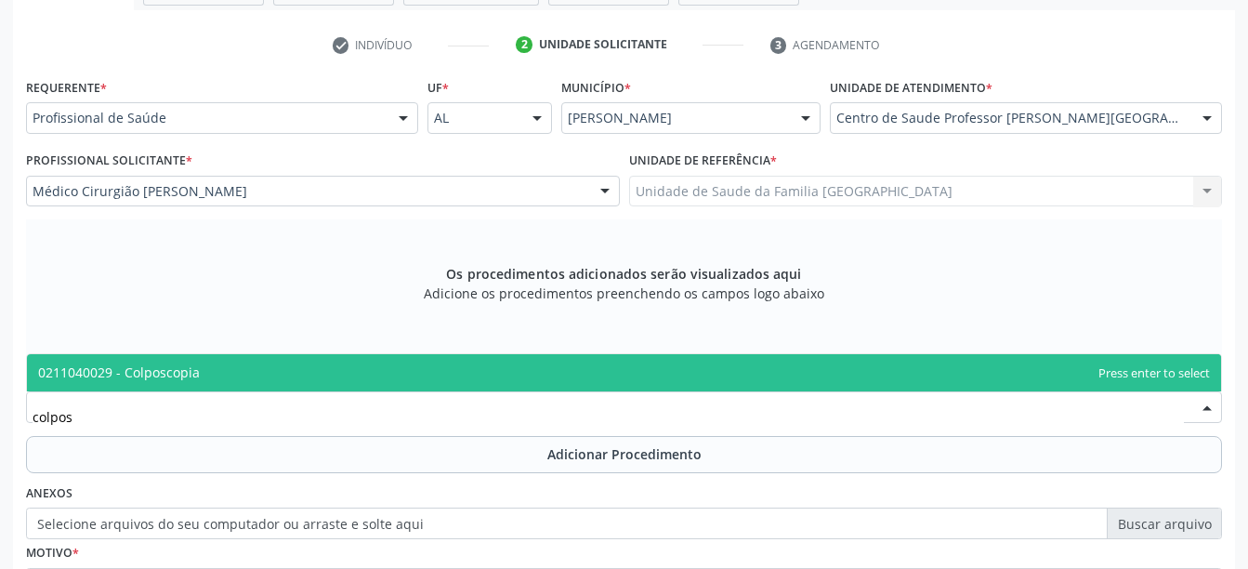
click at [692, 364] on span "0211040029 - Colposcopia" at bounding box center [624, 372] width 1194 height 37
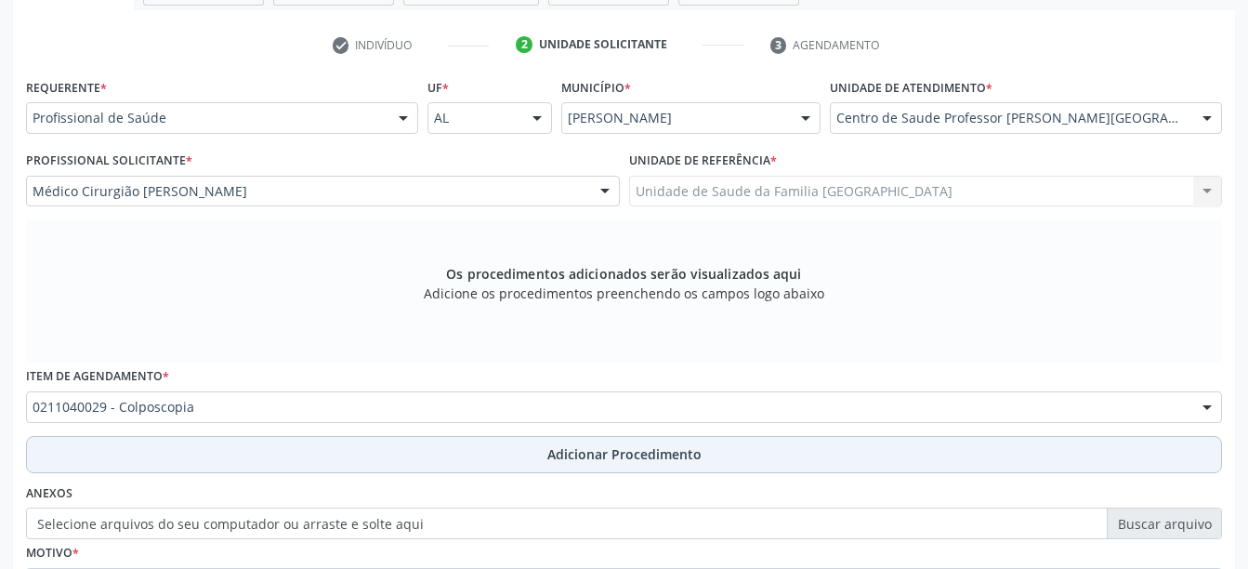
click at [648, 457] on span "Adicionar Procedimento" at bounding box center [624, 454] width 154 height 20
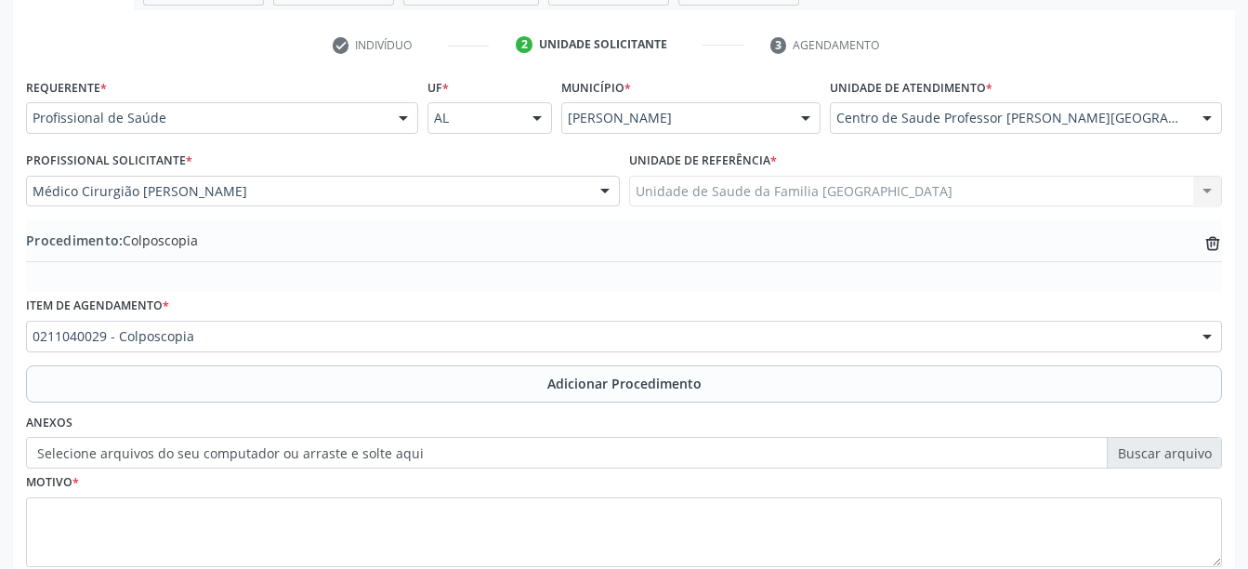
scroll to position [477, 0]
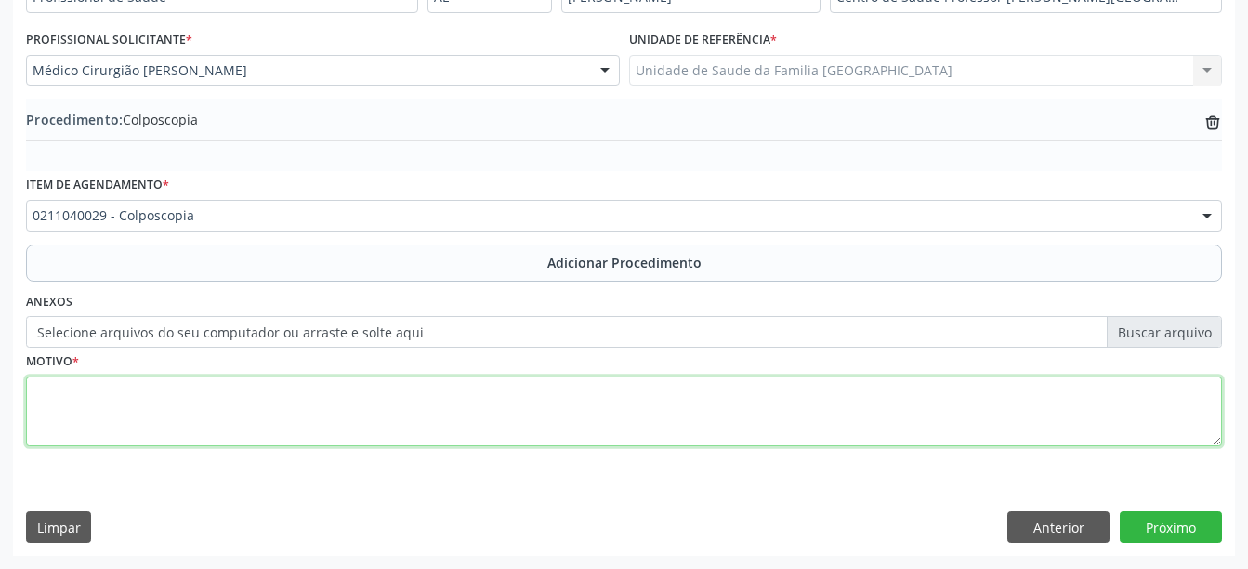
click at [954, 414] on textarea at bounding box center [624, 411] width 1196 height 71
type textarea "prevenção"
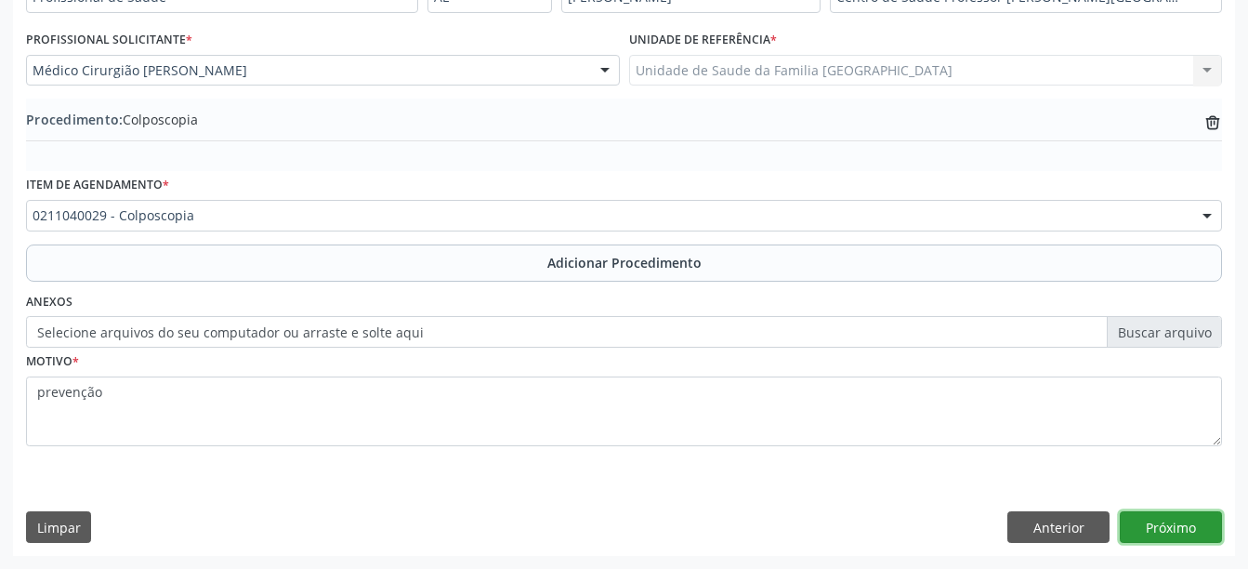
click at [1166, 521] on button "Próximo" at bounding box center [1171, 527] width 102 height 32
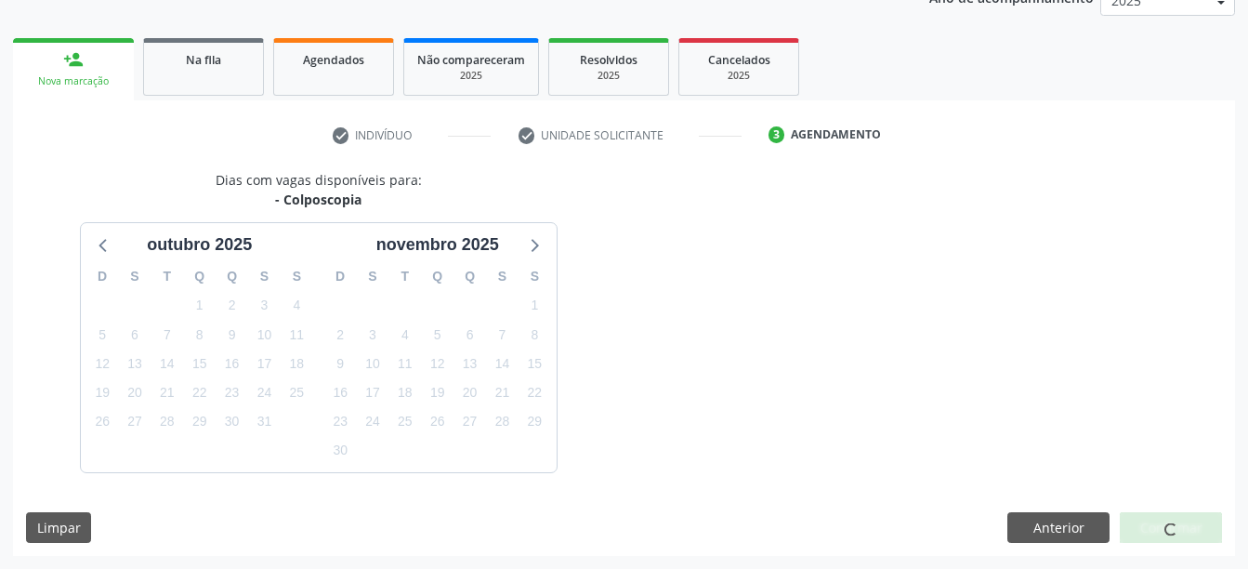
scroll to position [321, 0]
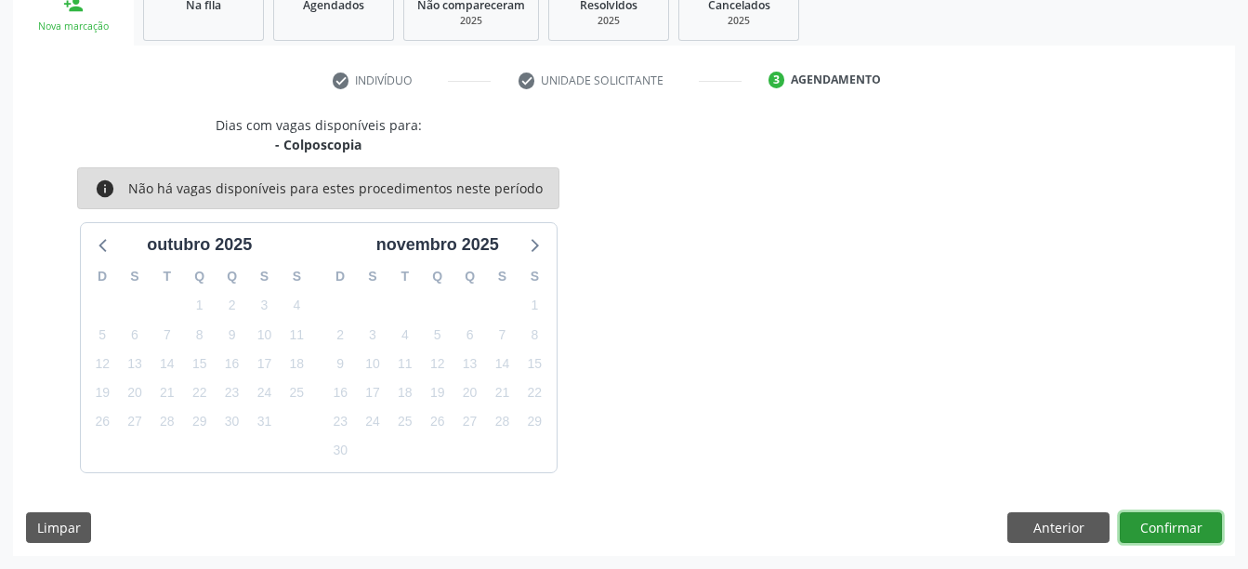
click at [1166, 521] on button "Confirmar" at bounding box center [1171, 528] width 102 height 32
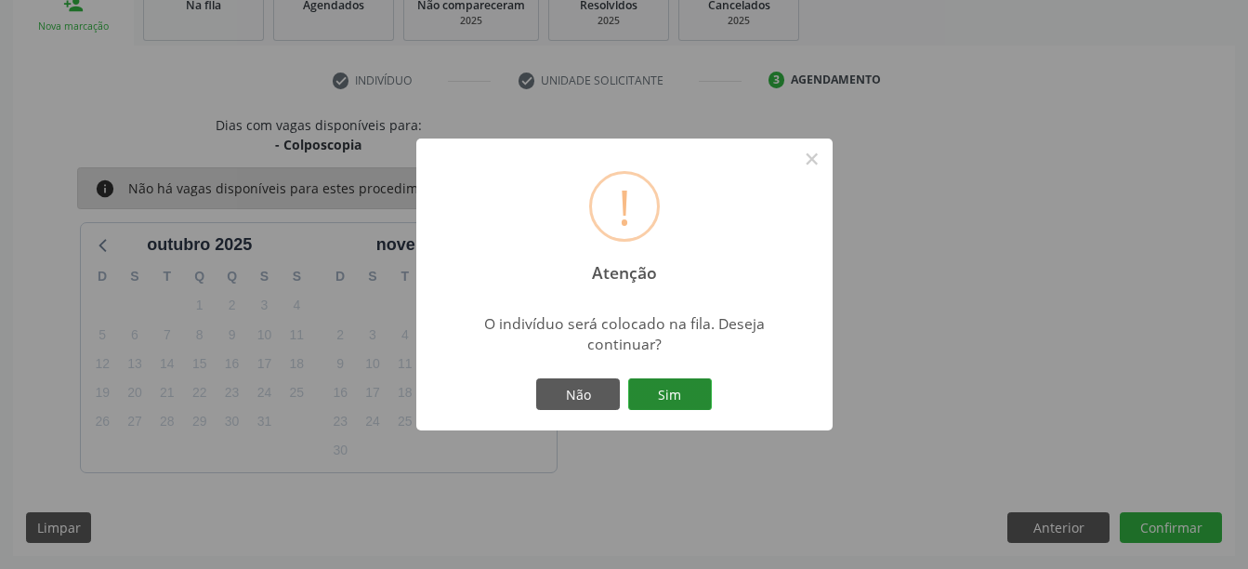
click at [669, 405] on button "Sim" at bounding box center [670, 394] width 84 height 32
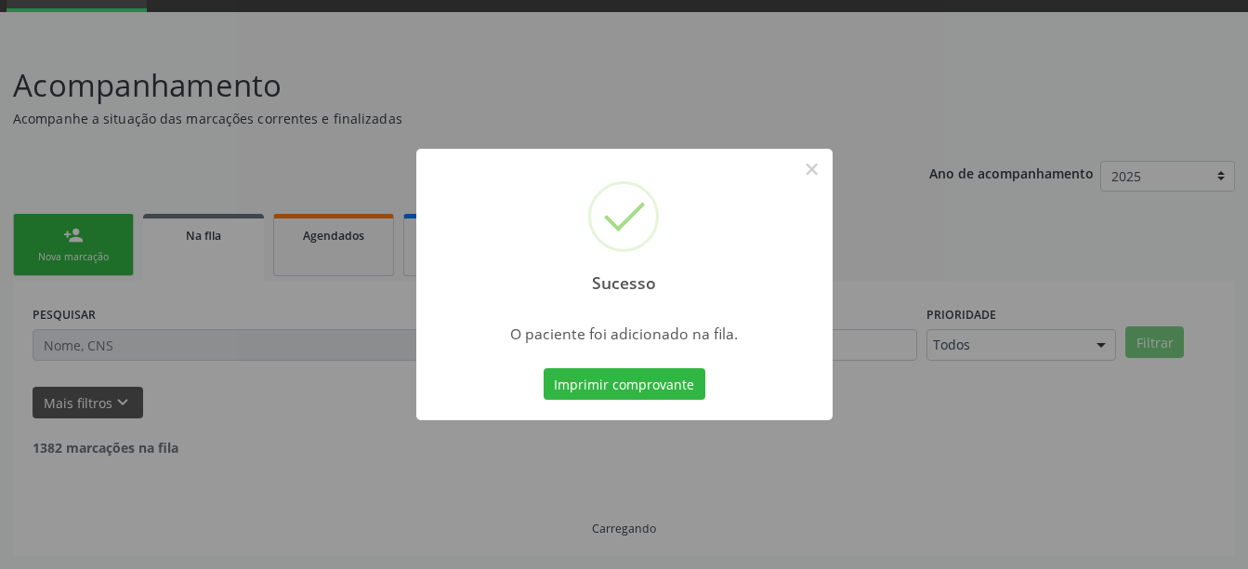
scroll to position [71, 0]
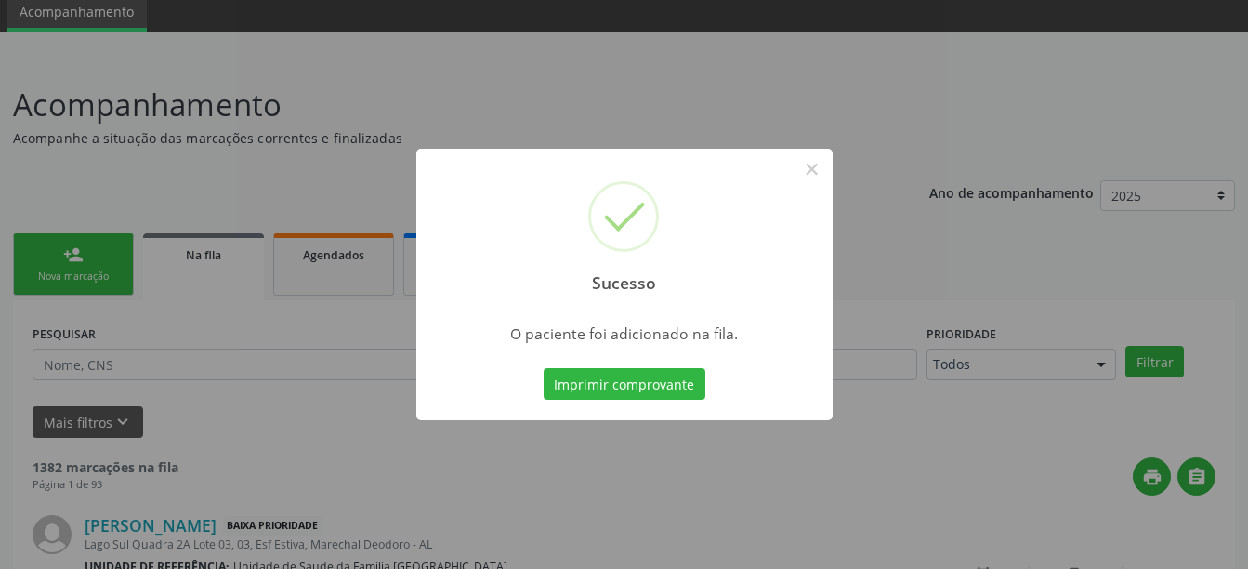
click at [83, 267] on div "Sucesso × O paciente foi adicionado na fila. Imprimir comprovante Cancel" at bounding box center [624, 284] width 1248 height 569
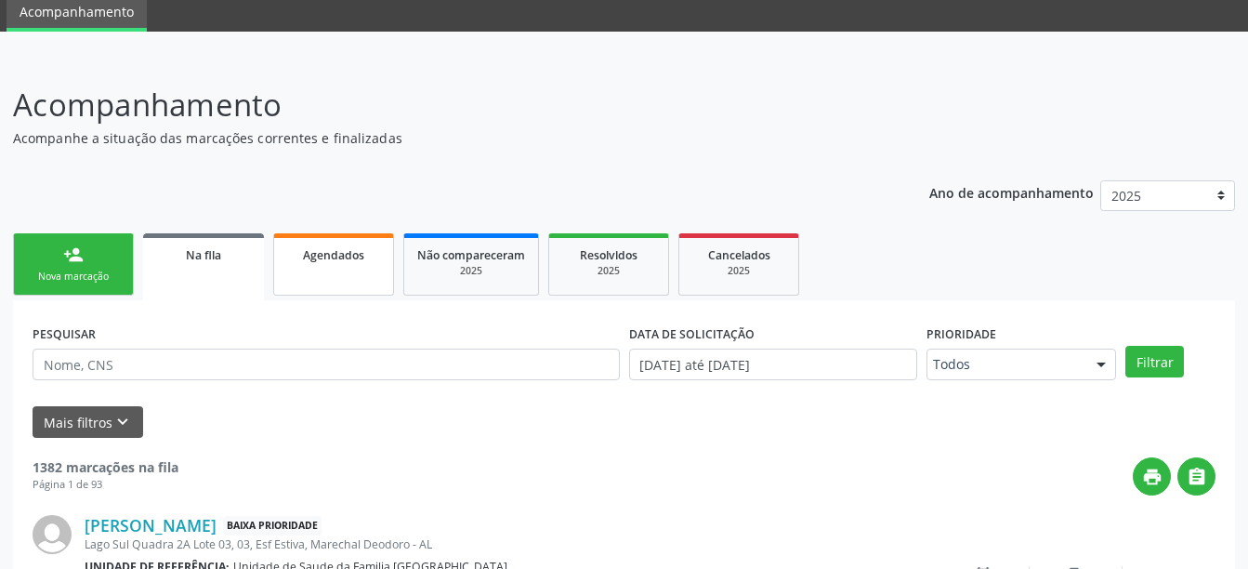
click at [310, 251] on span "Agendados" at bounding box center [333, 255] width 61 height 16
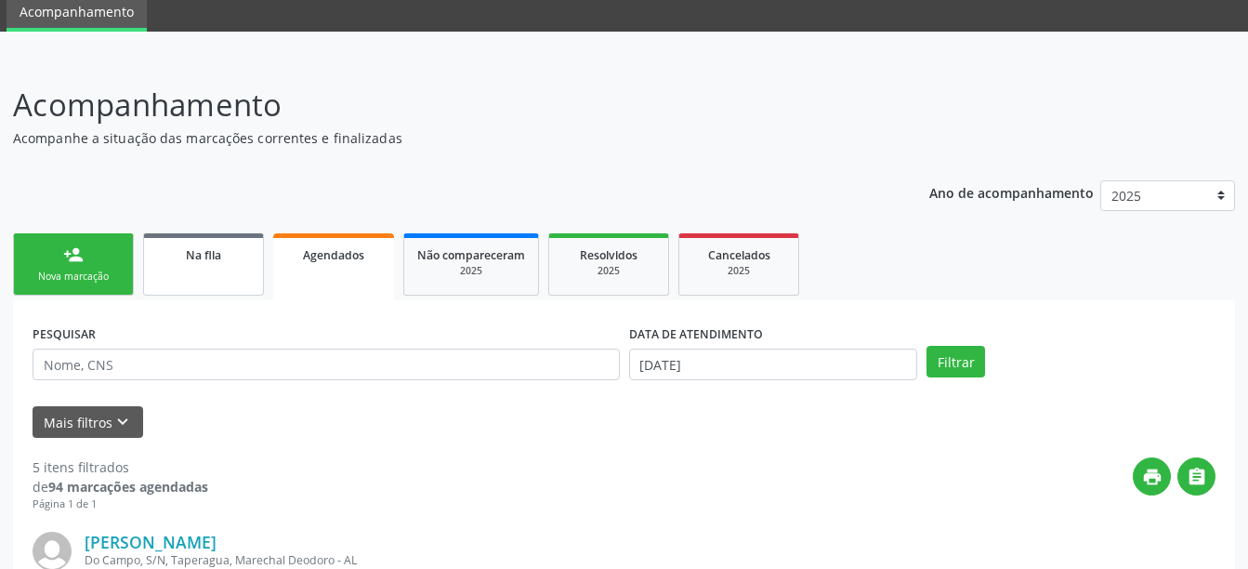
click at [218, 278] on link "Na fila" at bounding box center [203, 264] width 121 height 62
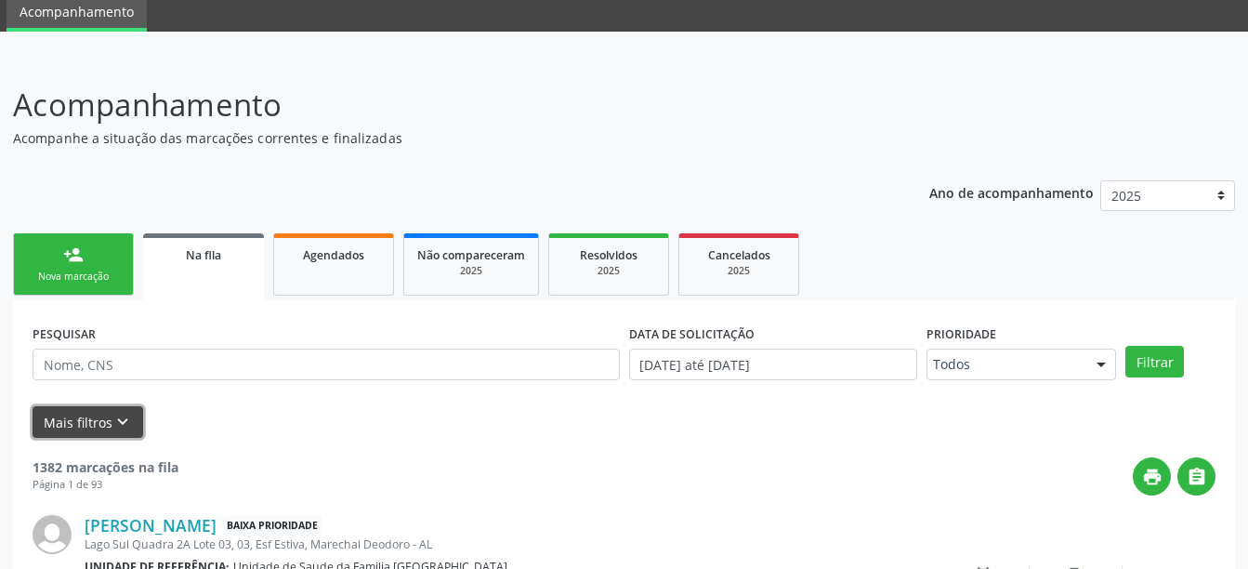
click at [123, 415] on icon "keyboard_arrow_down" at bounding box center [122, 422] width 20 height 20
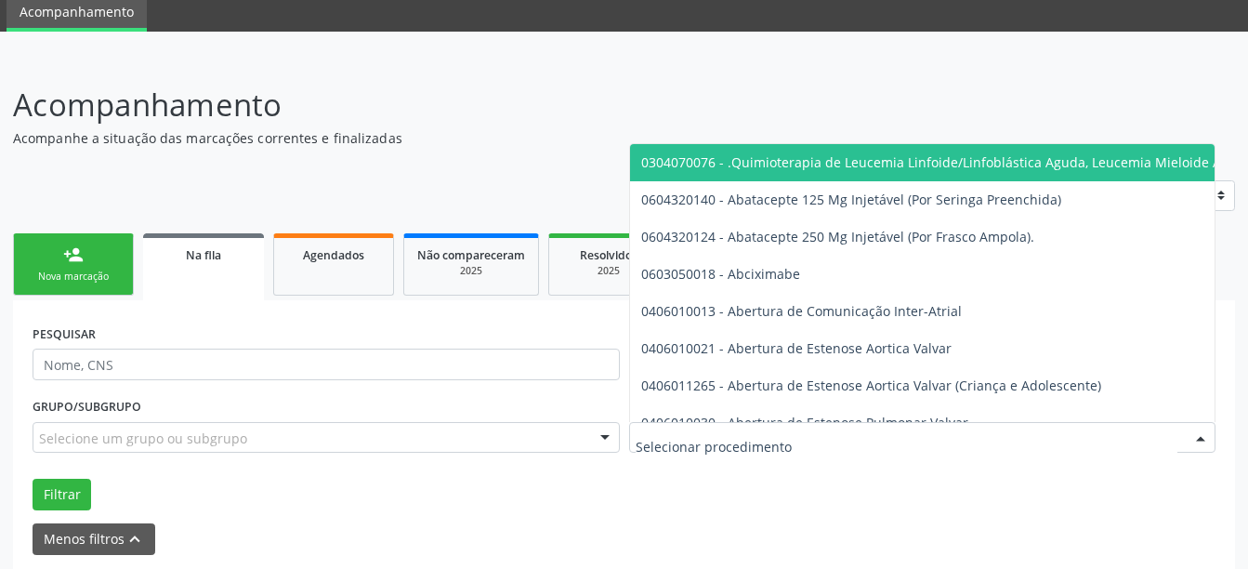
click at [829, 434] on div at bounding box center [922, 438] width 587 height 32
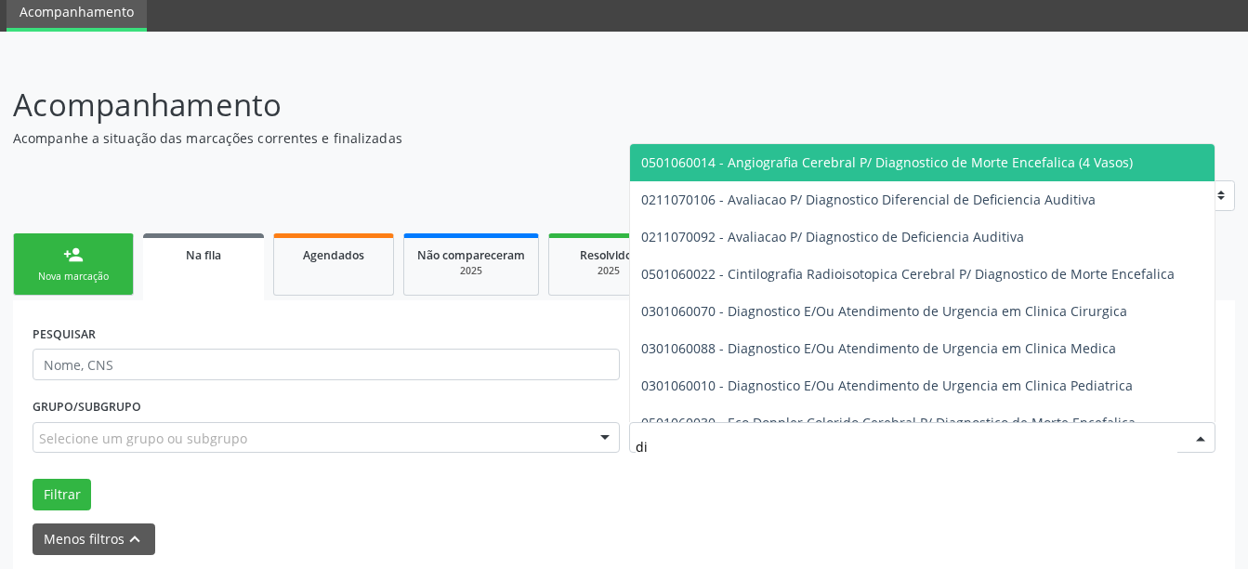
type input "d"
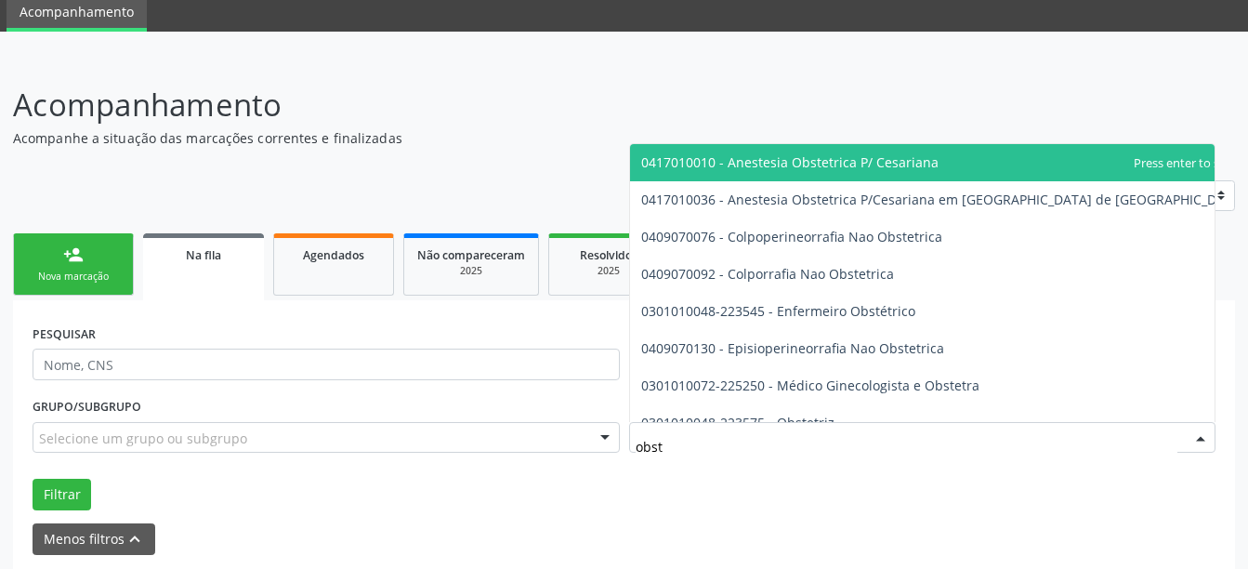
scroll to position [0, 0]
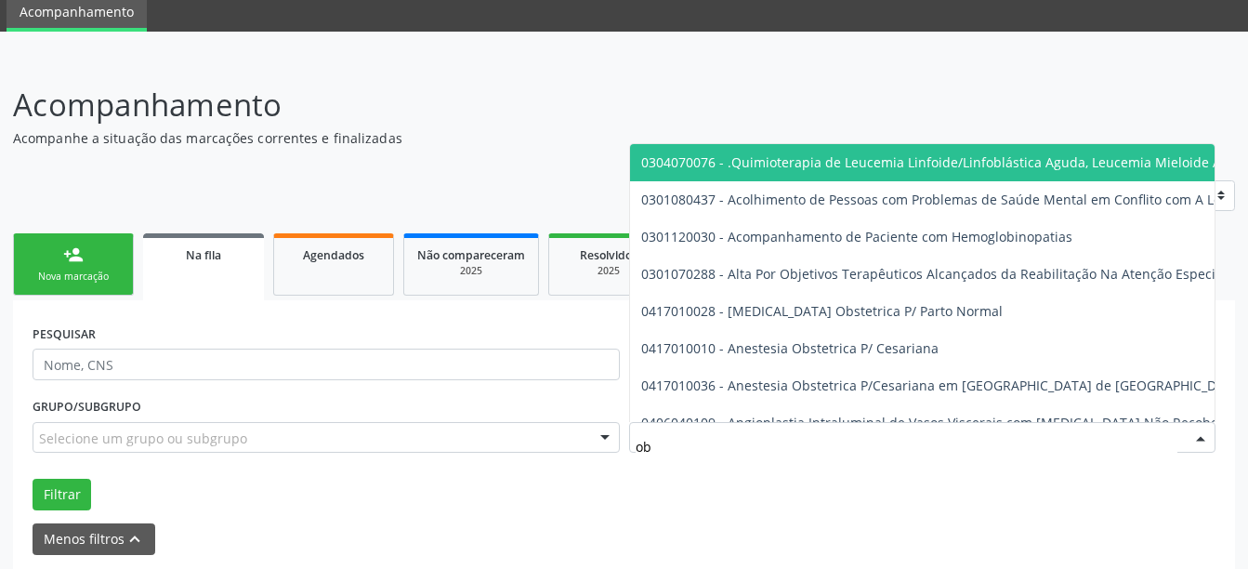
type input "o"
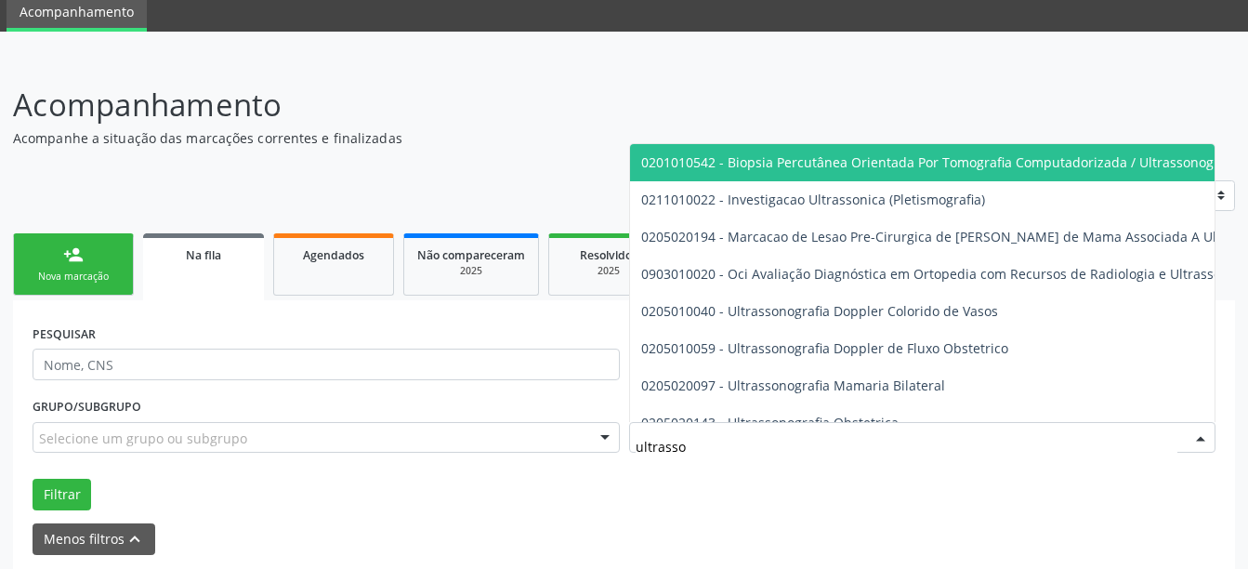
type input "ultrasson"
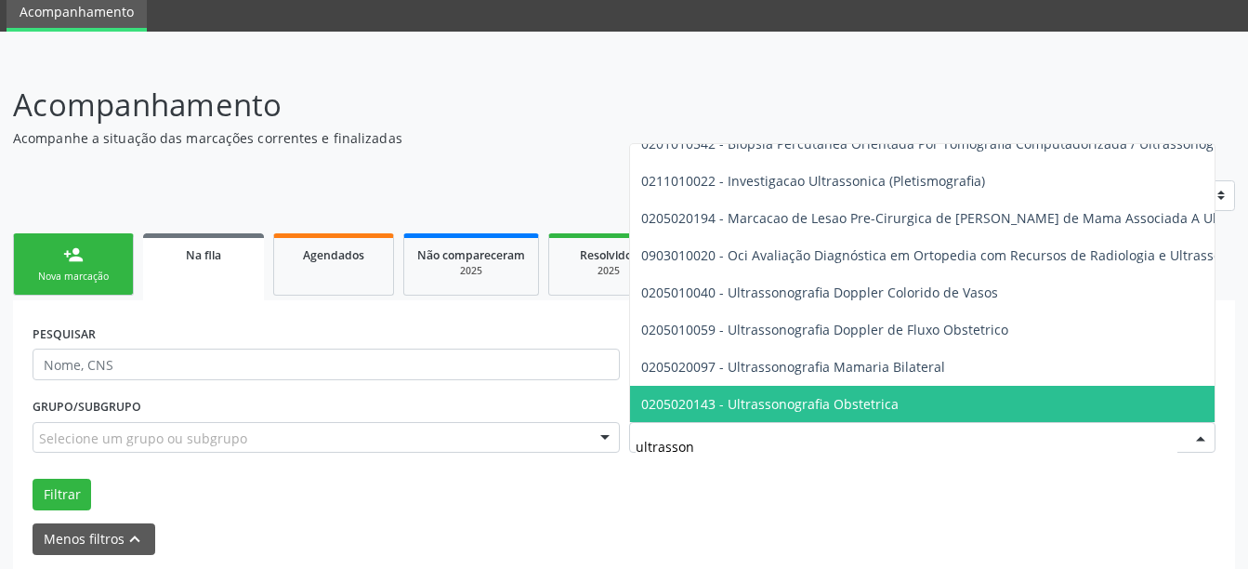
scroll to position [56, 0]
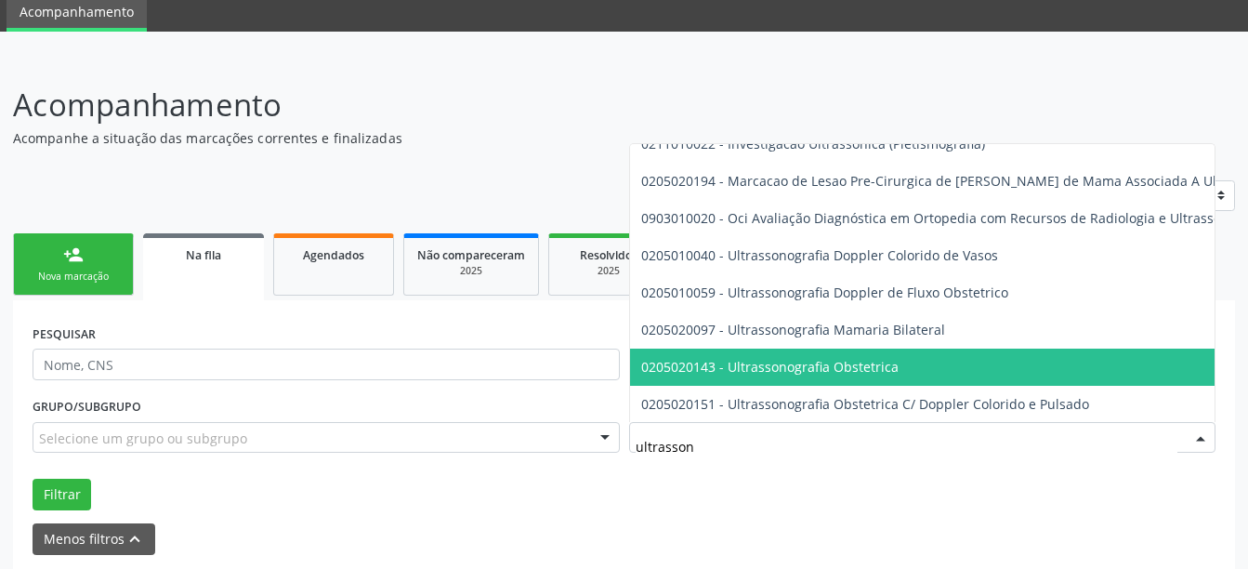
click at [1061, 358] on span "0205020143 - Ultrassonografia Obstetrica" at bounding box center [1046, 367] width 832 height 37
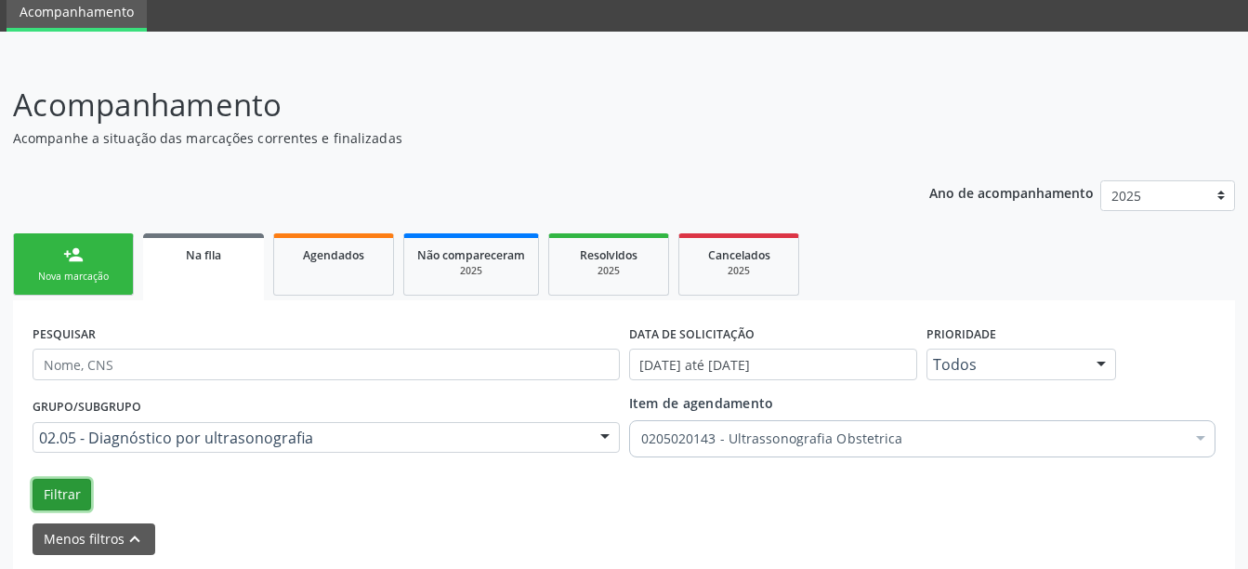
click at [71, 482] on button "Filtrar" at bounding box center [62, 495] width 59 height 32
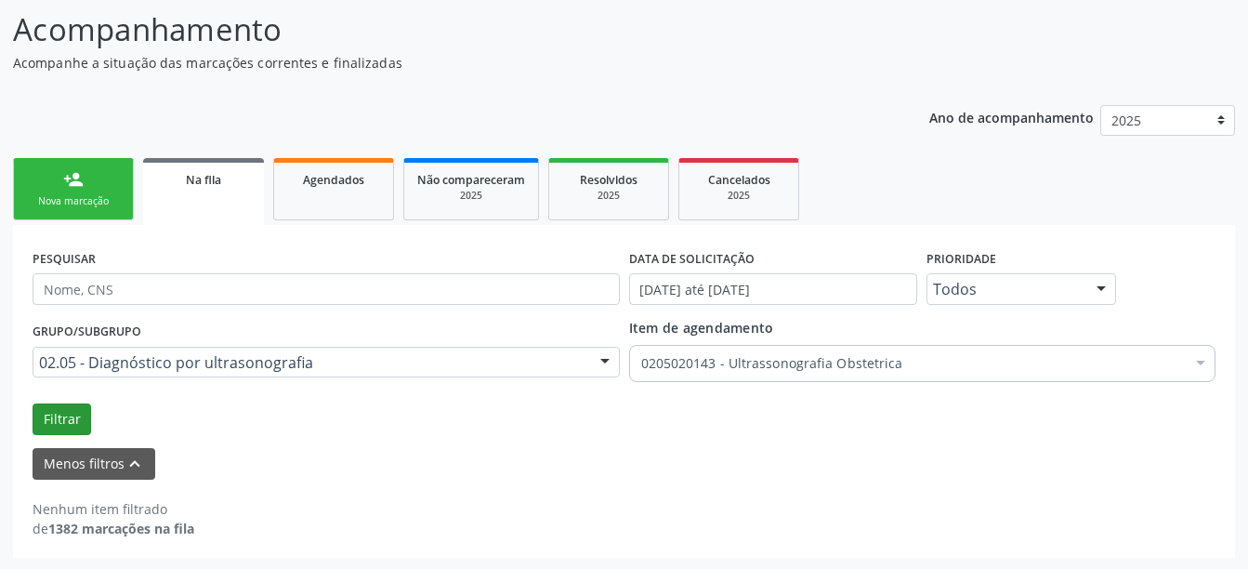
scroll to position [148, 0]
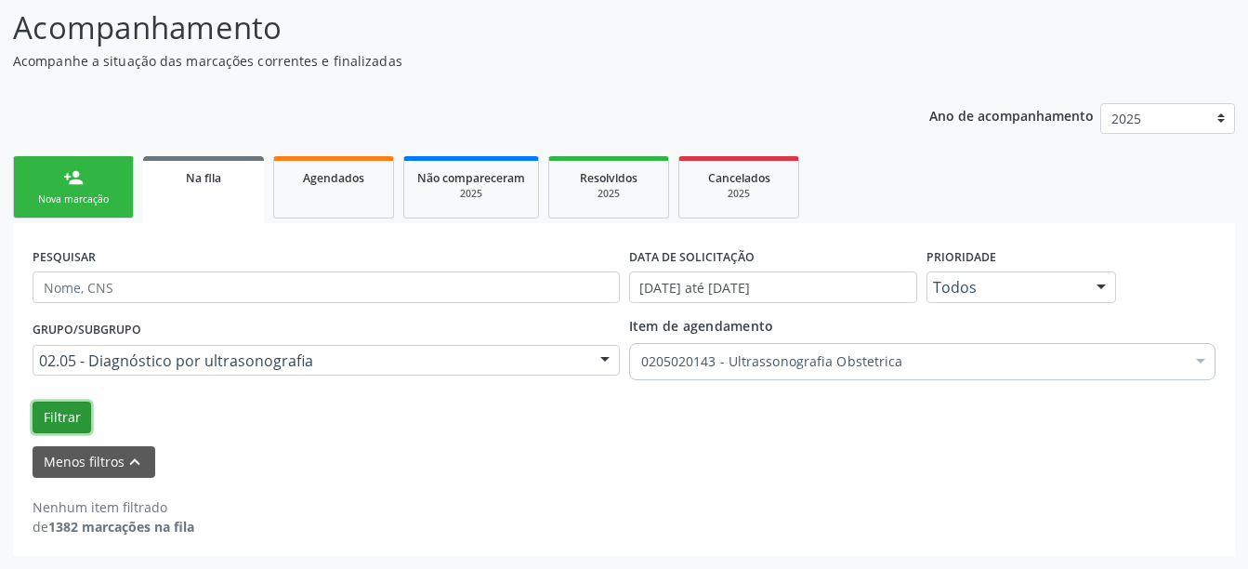
click at [61, 412] on button "Filtrar" at bounding box center [62, 418] width 59 height 32
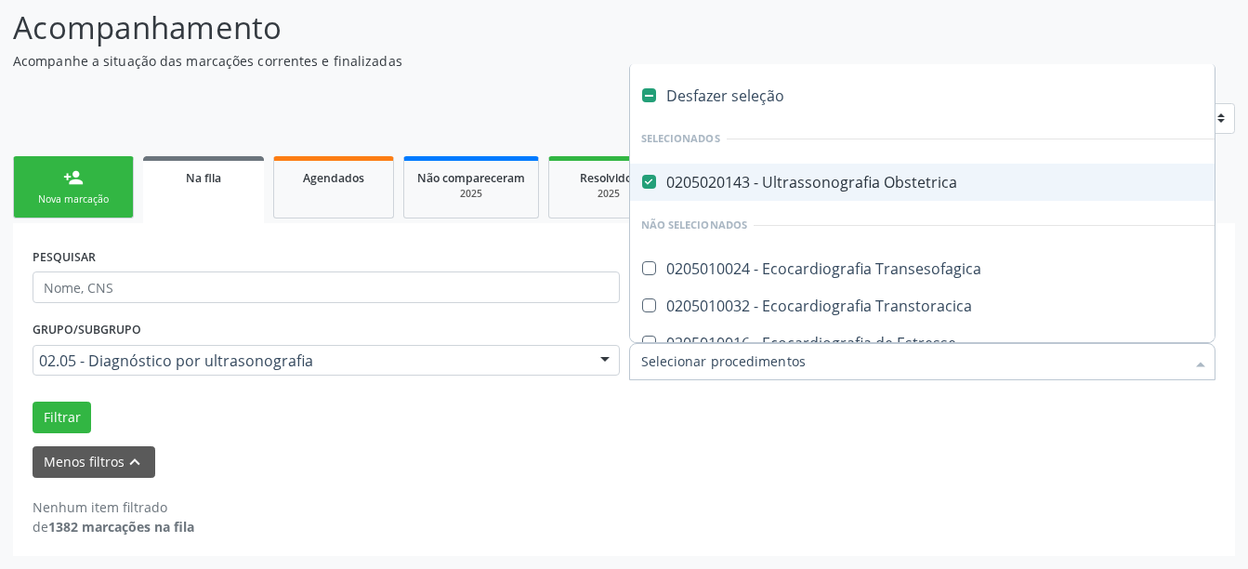
type input "i"
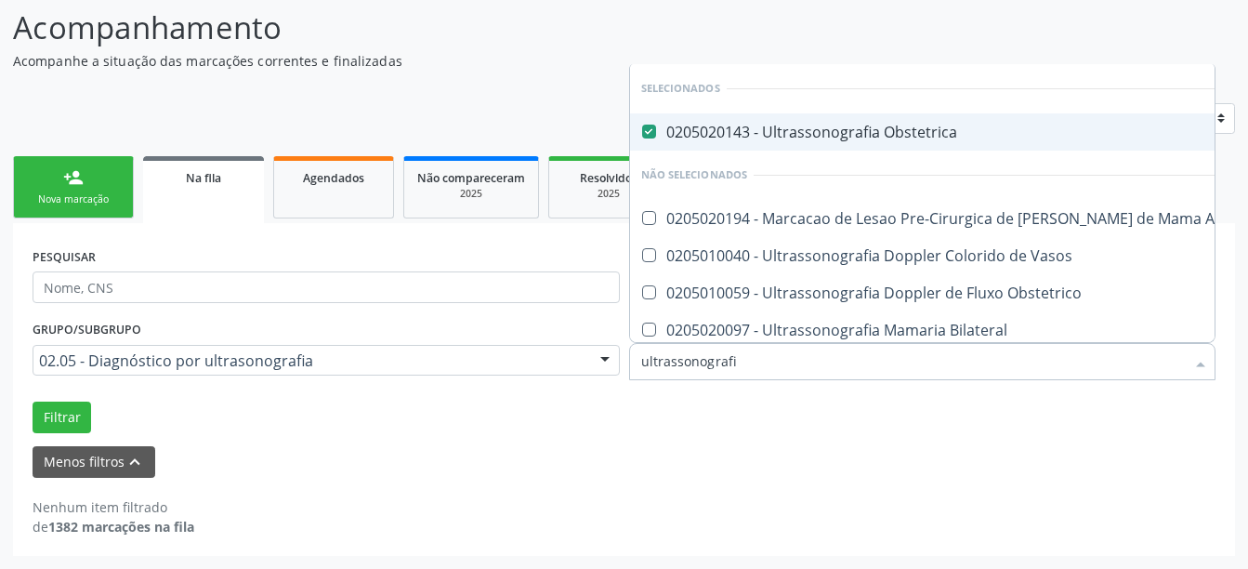
type input "ultrassonografia"
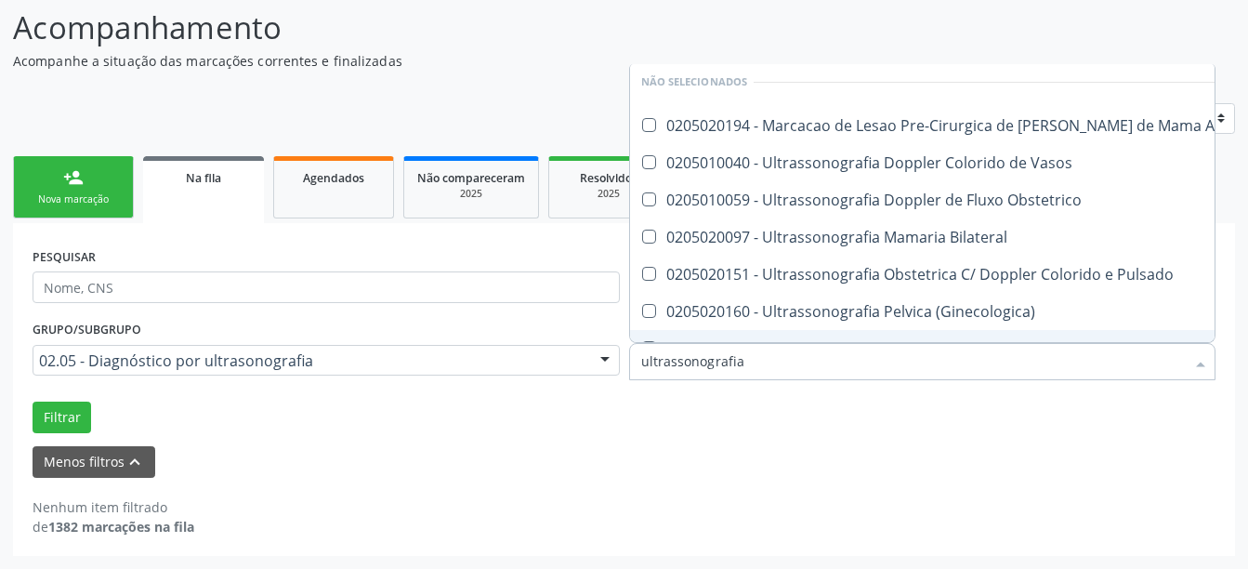
scroll to position [130, 0]
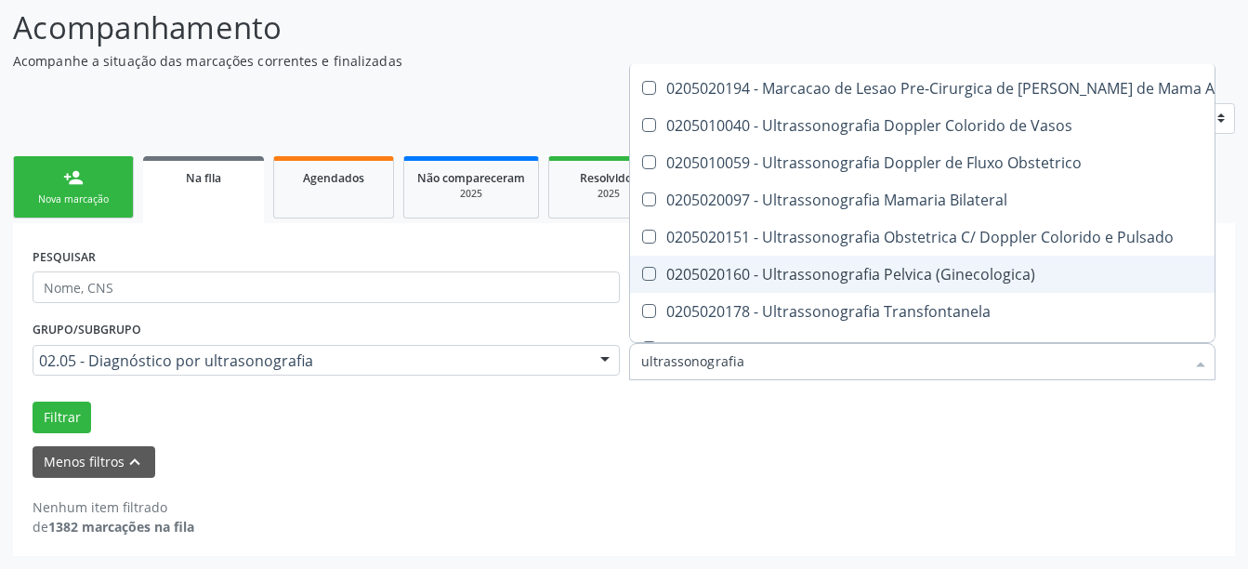
click at [939, 280] on div "0205020160 - Ultrassonografia Pelvica (Ginecologica)" at bounding box center [1026, 274] width 770 height 15
checkbox \(Ginecologica\) "true"
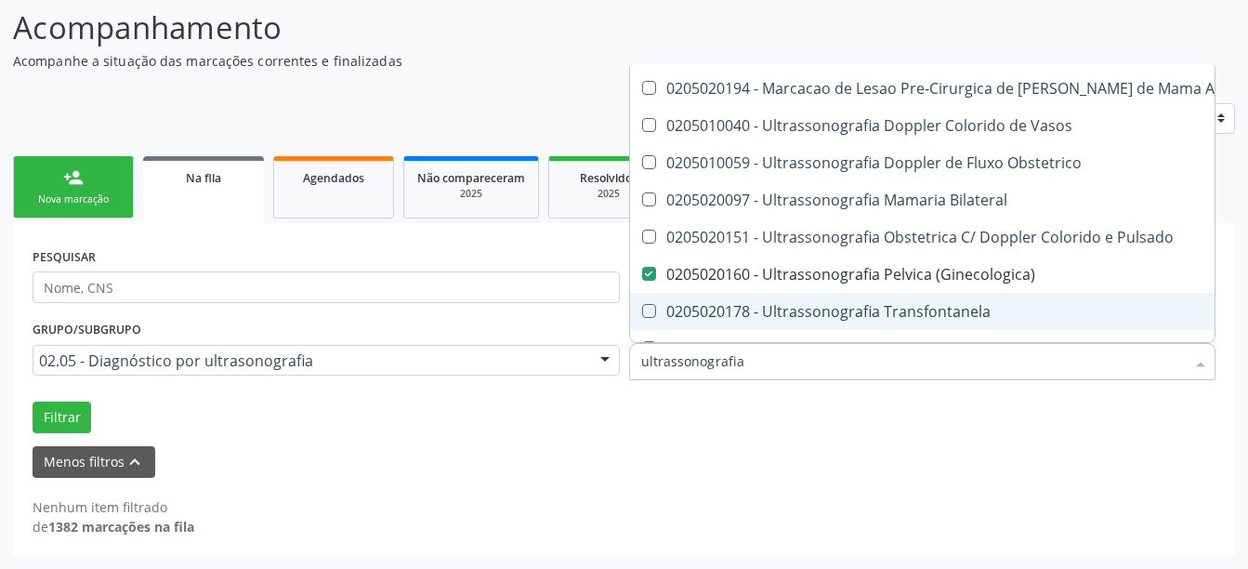
click at [822, 304] on div "0205020178 - Ultrassonografia Transfontanela" at bounding box center [1026, 311] width 770 height 15
checkbox Transfontanela "false"
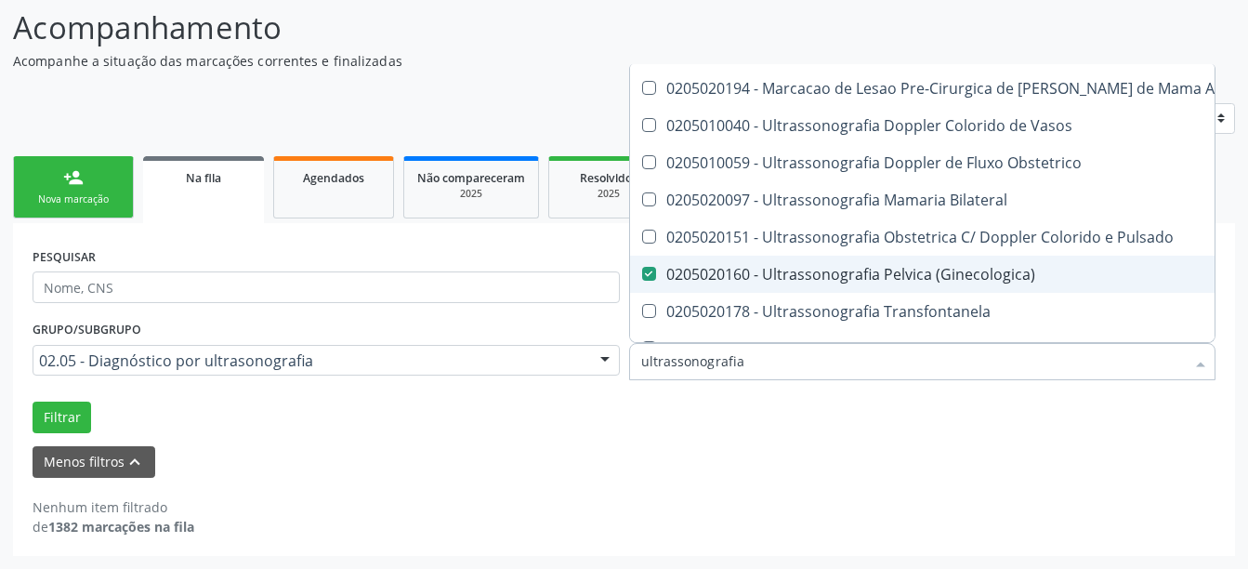
scroll to position [362, 0]
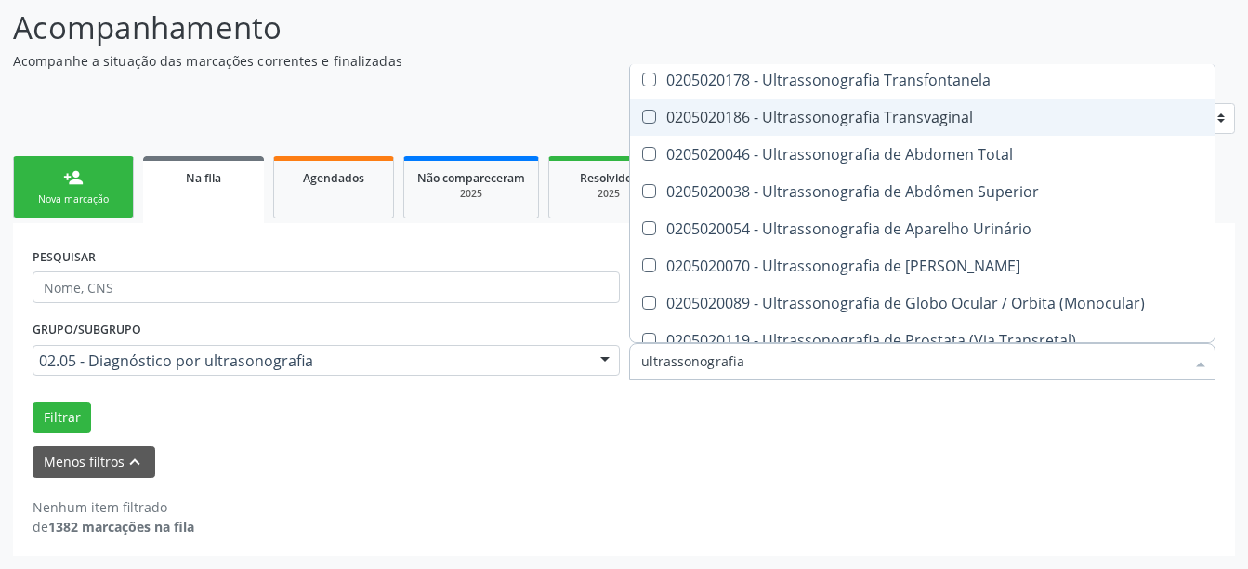
click at [975, 124] on div "0205020186 - Ultrassonografia Transvaginal" at bounding box center [1026, 117] width 770 height 15
checkbox Transvaginal "true"
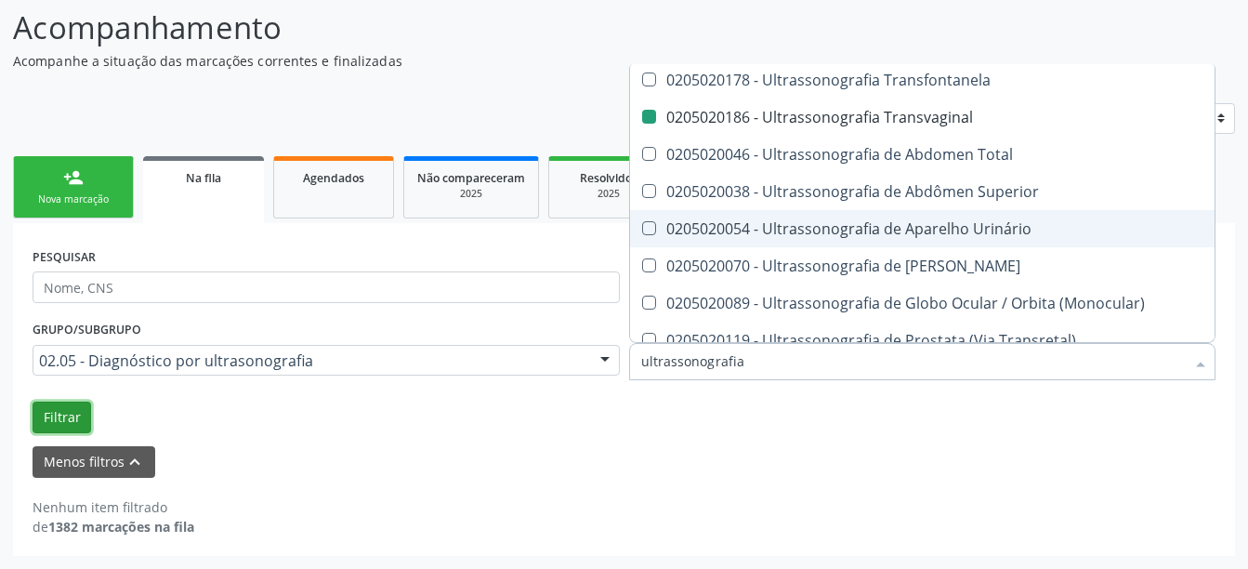
checkbox Ultrassonografia "true"
checkbox \(Ginecologica\) "false"
checkbox Transvaginal "false"
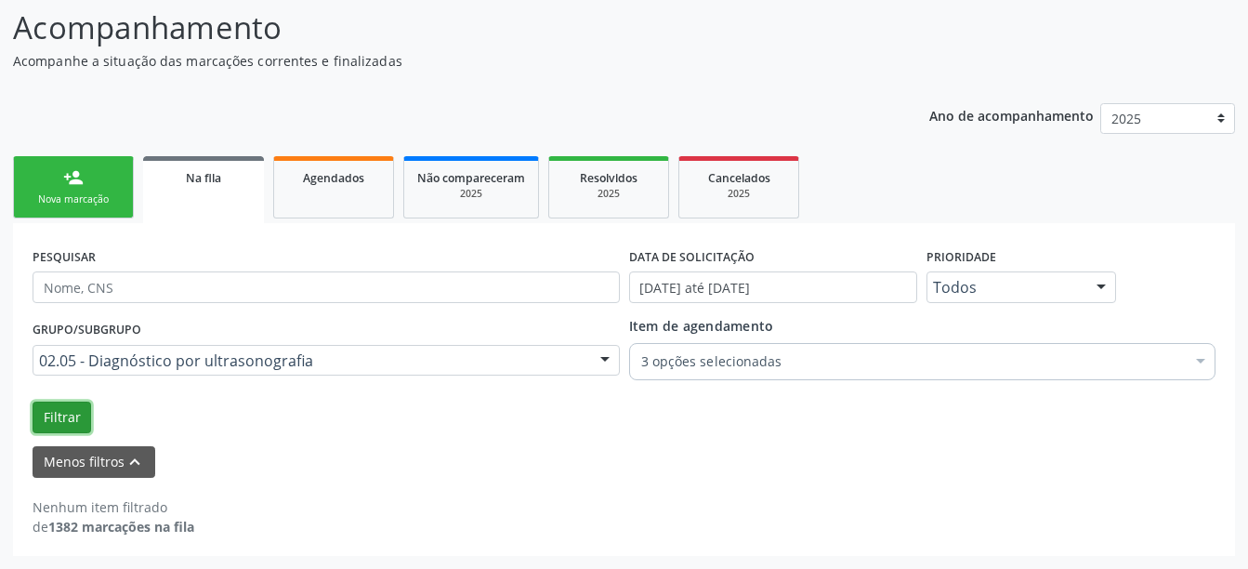
click at [71, 426] on button "Filtrar" at bounding box center [62, 418] width 59 height 32
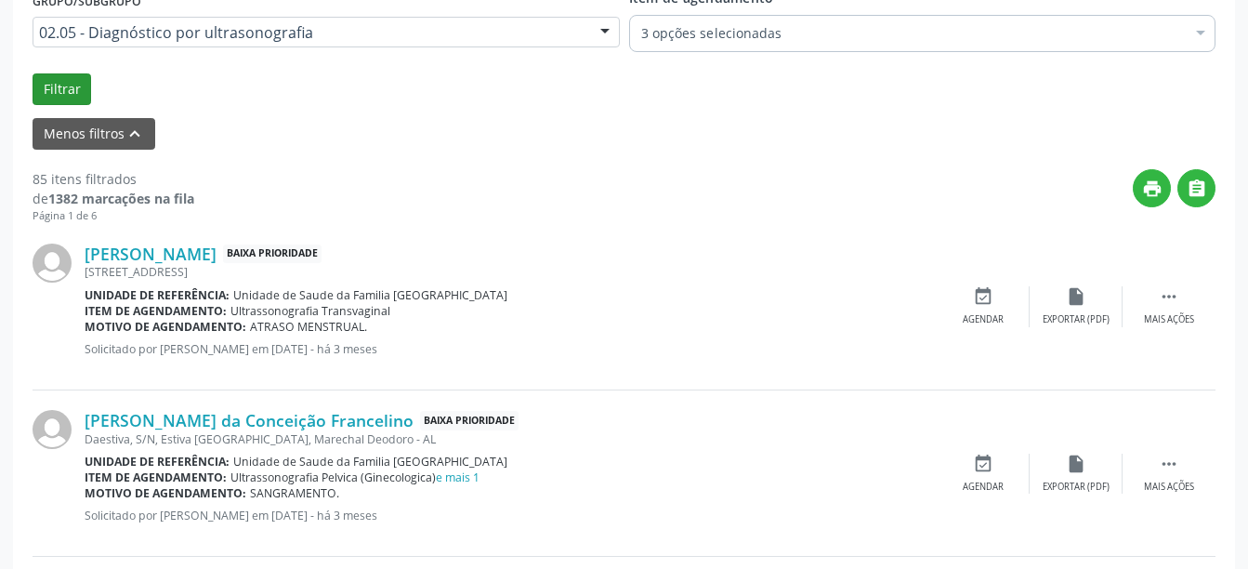
scroll to position [445, 0]
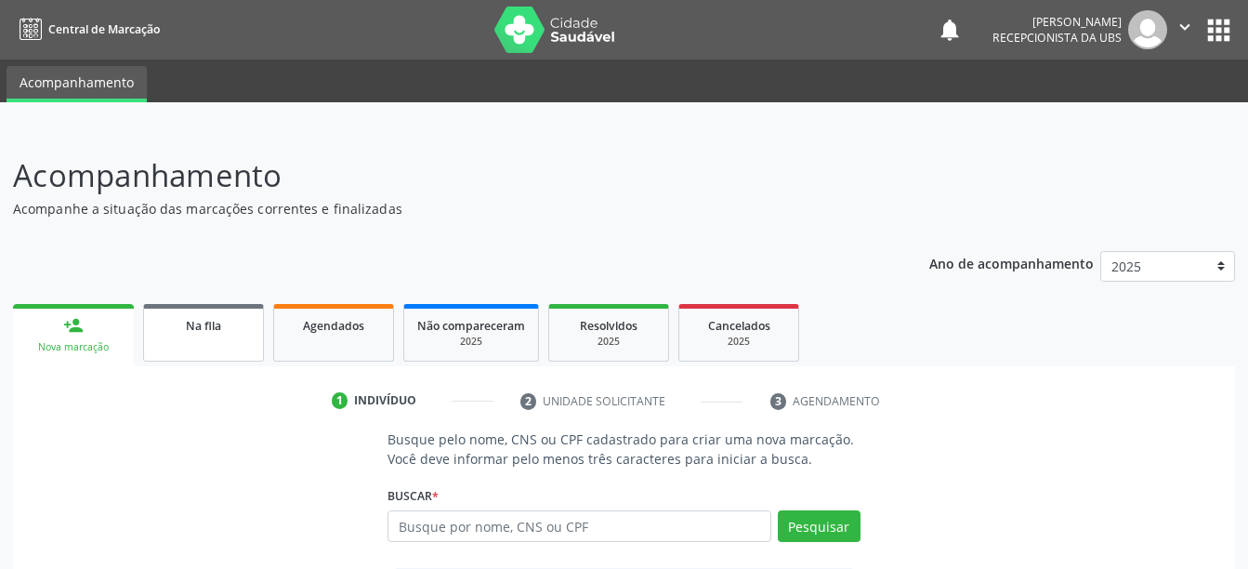
click at [212, 332] on span "Na fila" at bounding box center [203, 326] width 35 height 16
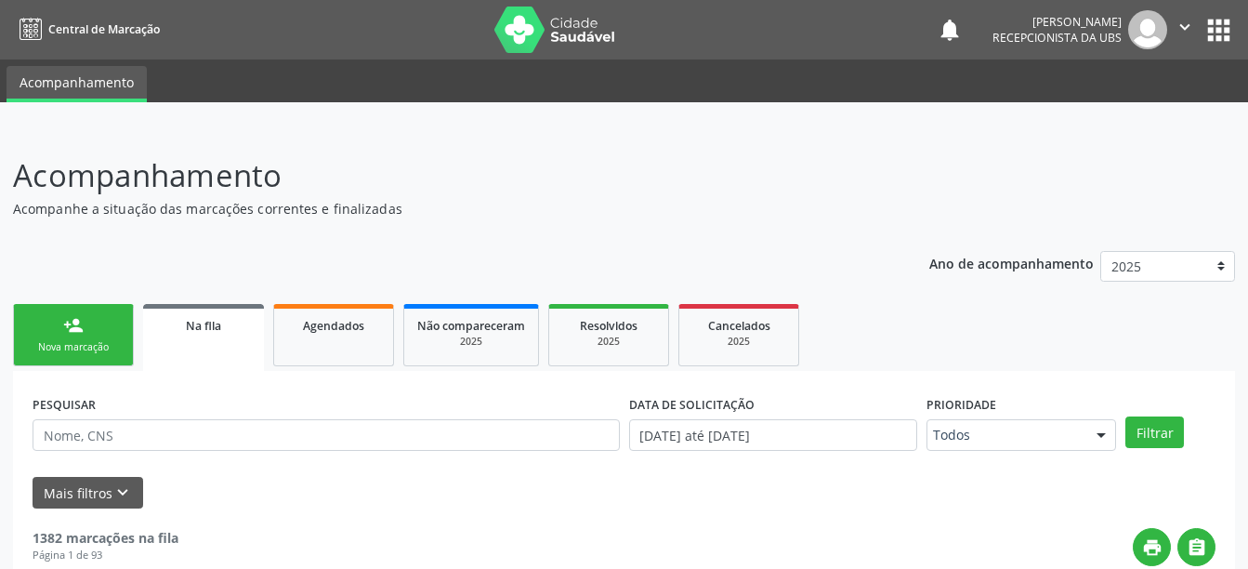
click at [1181, 33] on icon "" at bounding box center [1185, 27] width 20 height 20
click at [1180, 115] on link "Sair" at bounding box center [1138, 113] width 128 height 26
